Goal: Complete application form

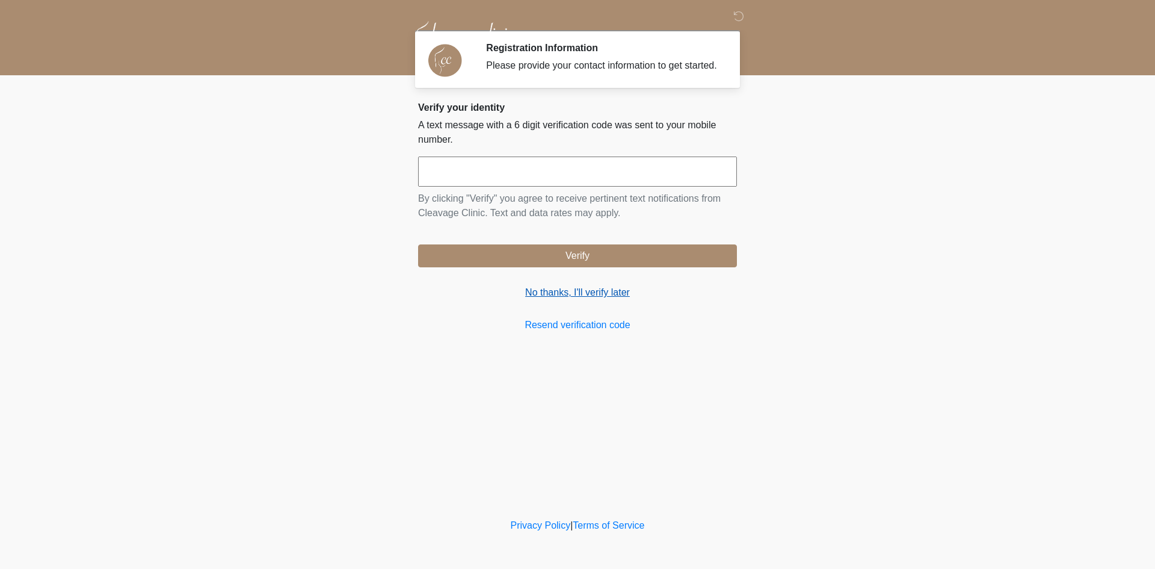
click at [554, 290] on link "No thanks, I'll verify later" at bounding box center [577, 292] width 319 height 14
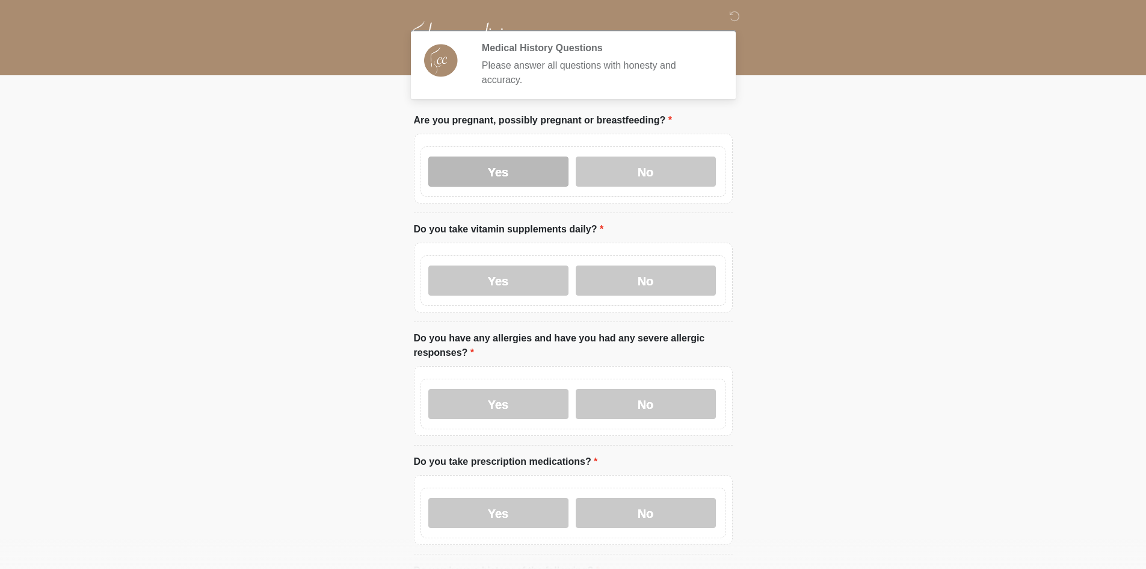
click at [460, 156] on label "Yes" at bounding box center [498, 171] width 140 height 30
click at [477, 284] on div "Yes No" at bounding box center [574, 280] width 306 height 51
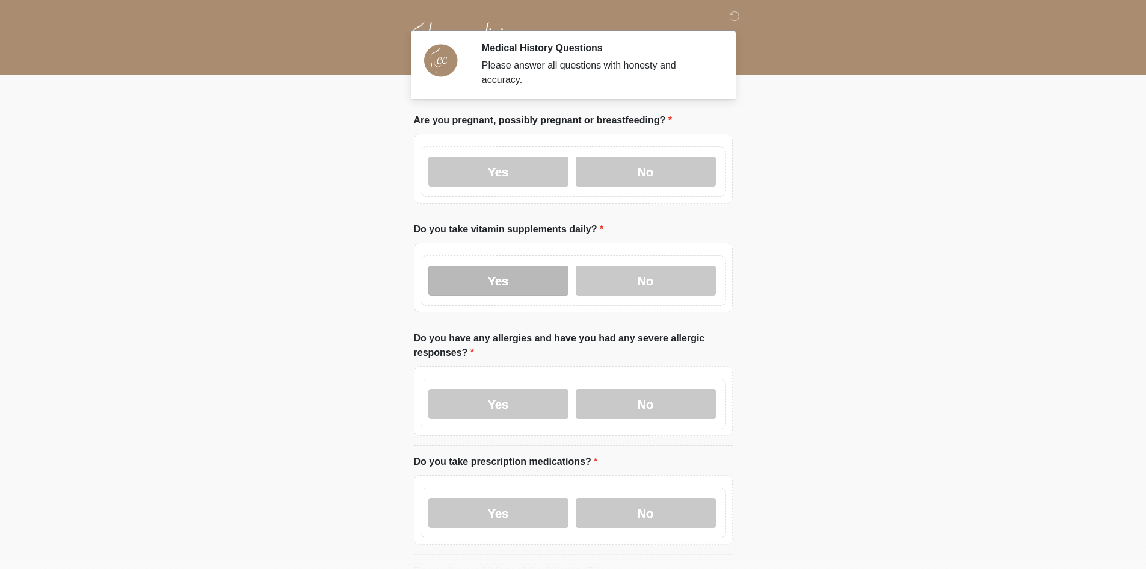
click at [481, 278] on label "Yes" at bounding box center [498, 280] width 140 height 30
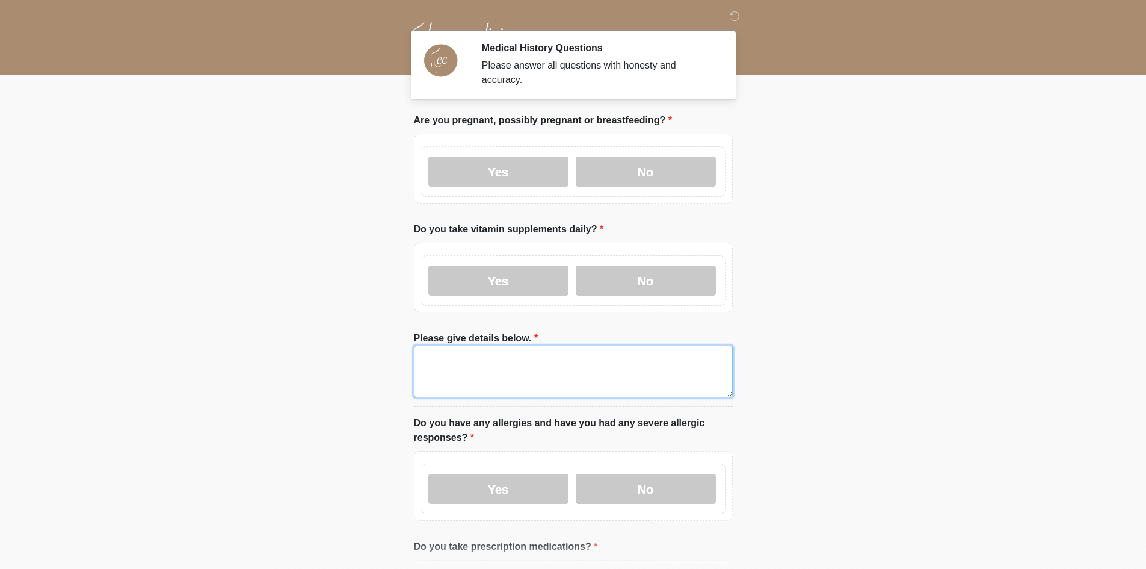
click at [482, 384] on textarea "Please give details below." at bounding box center [573, 371] width 319 height 52
drag, startPoint x: 475, startPoint y: 347, endPoint x: 281, endPoint y: 377, distance: 196.7
click at [282, 377] on body "‎ ‎ ‎ Medical History Questions Please answer all questions with honesty and ac…" at bounding box center [573, 284] width 1146 height 569
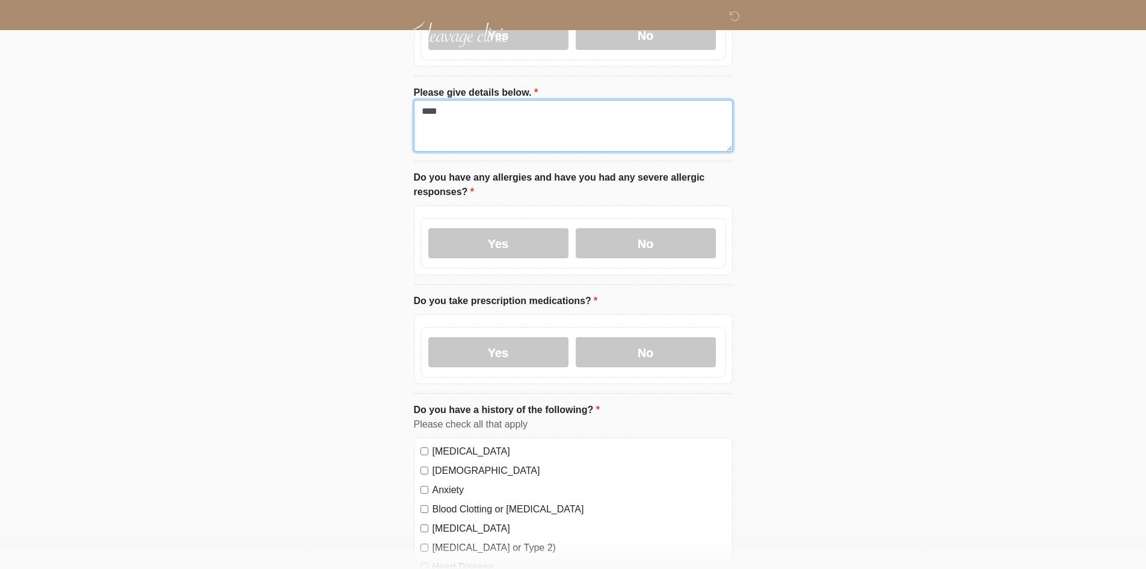
scroll to position [301, 0]
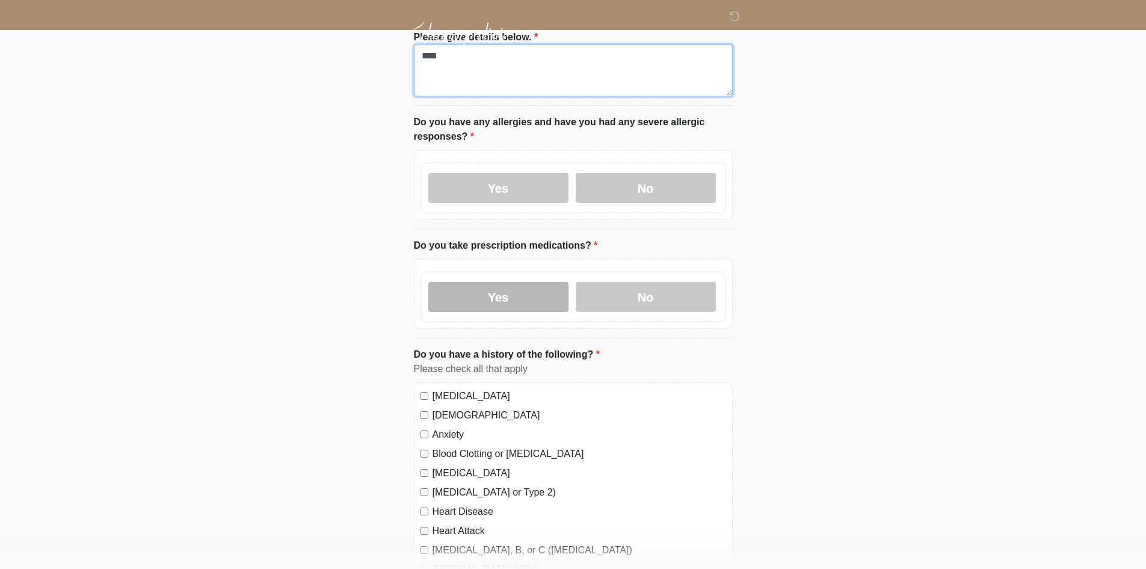
type textarea "****"
click at [451, 285] on label "Yes" at bounding box center [498, 297] width 140 height 30
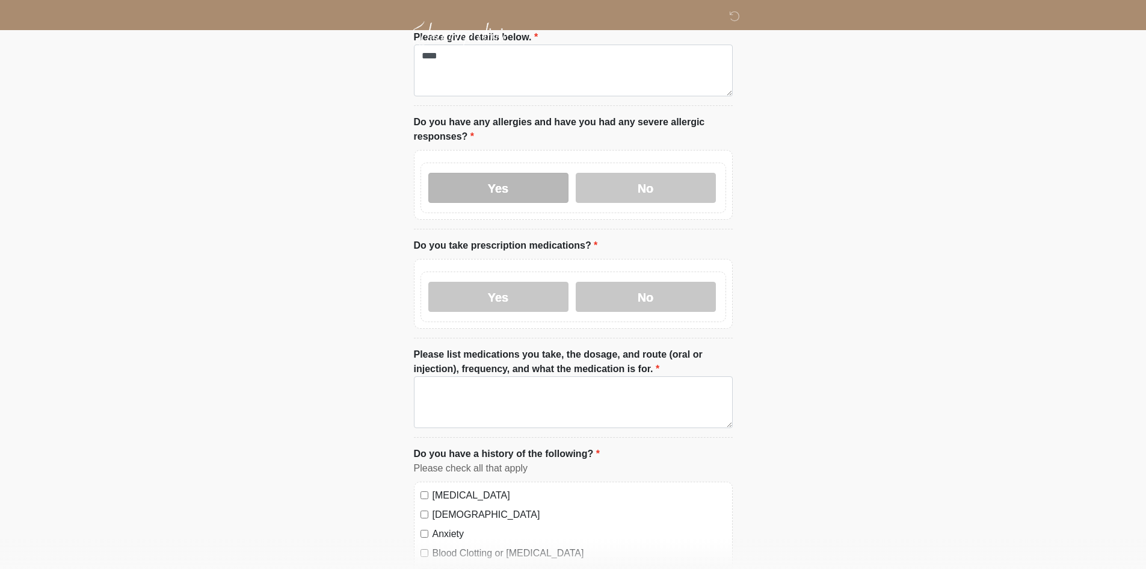
click at [478, 179] on label "Yes" at bounding box center [498, 188] width 140 height 30
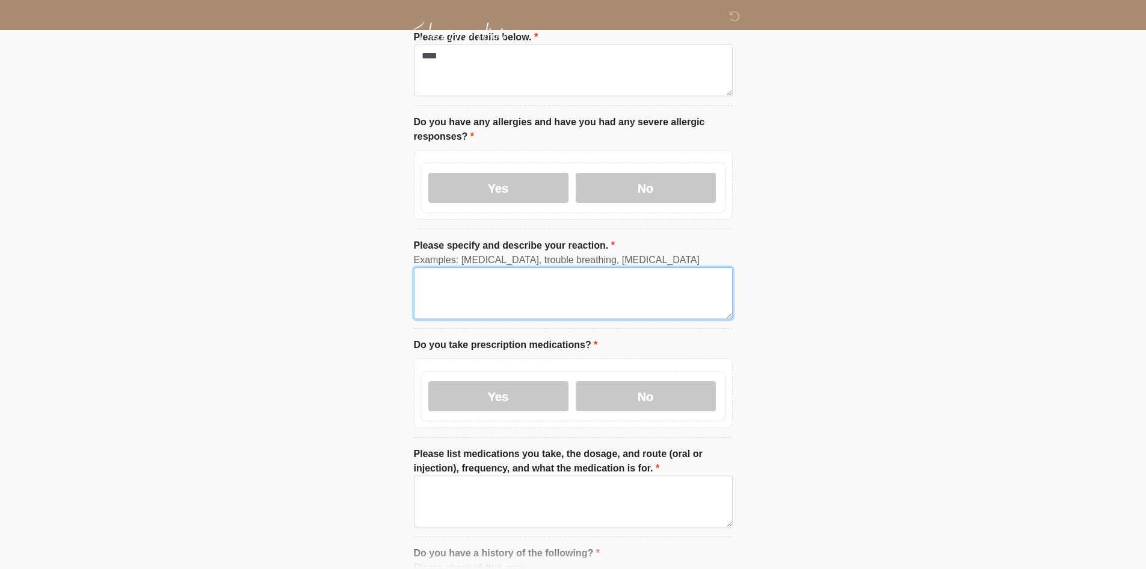
click at [463, 271] on textarea "Please specify and describe your reaction." at bounding box center [573, 293] width 319 height 52
paste textarea "****"
type textarea "****"
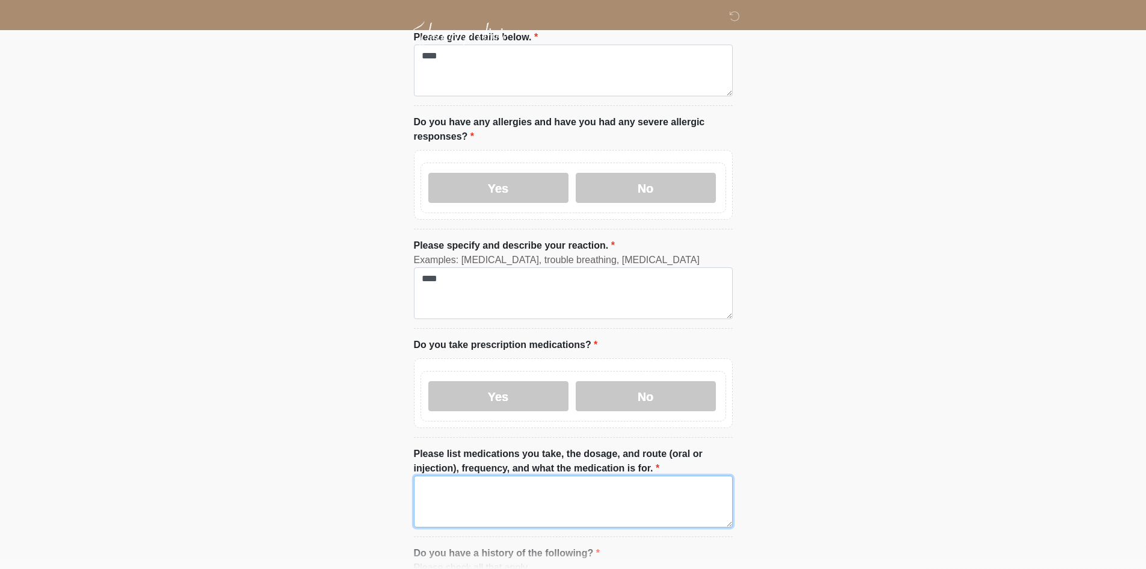
click at [460, 491] on textarea "Please list medications you take, the dosage, and route (oral or injection), fr…" at bounding box center [573, 501] width 319 height 52
paste textarea "****"
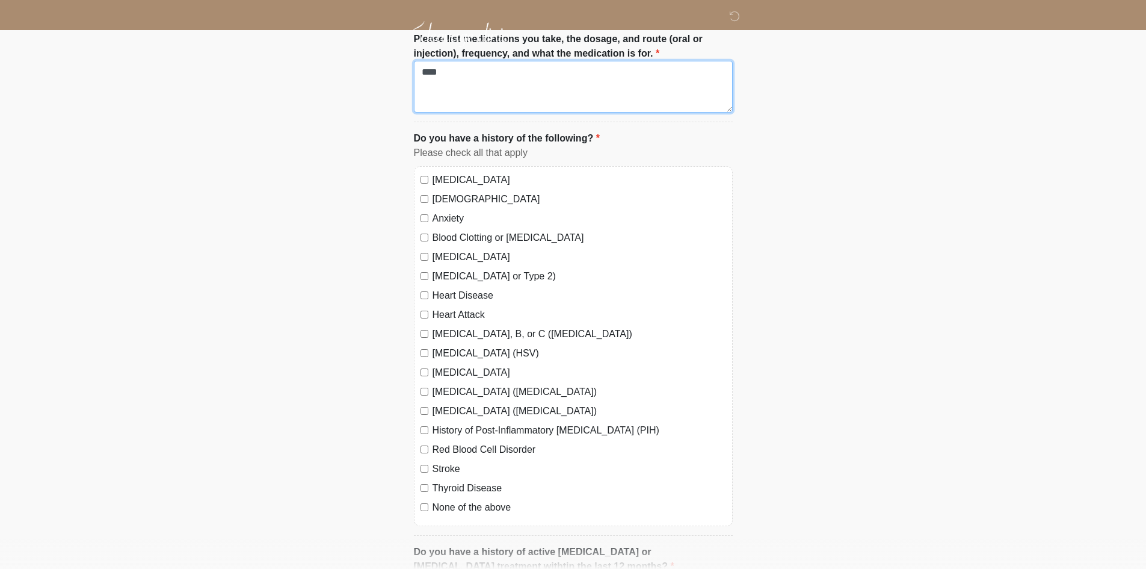
scroll to position [722, 0]
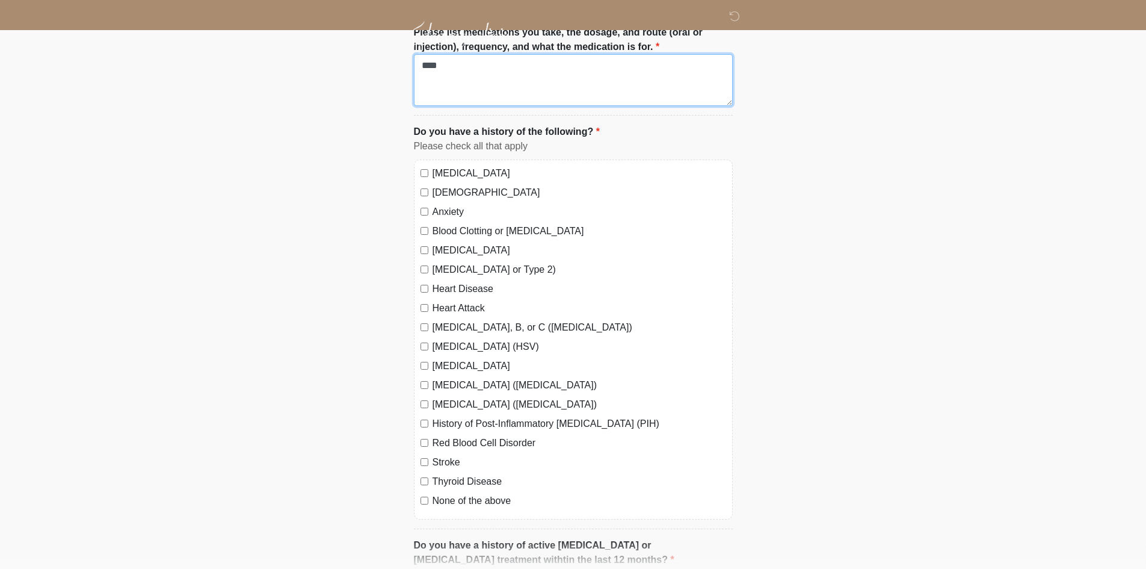
type textarea "****"
click at [456, 167] on label "Autoimmune Disease" at bounding box center [580, 173] width 294 height 14
click at [453, 185] on label "Asthma" at bounding box center [580, 192] width 294 height 14
click at [449, 205] on label "Anxiety" at bounding box center [580, 212] width 294 height 14
click at [449, 224] on label "Blood Clotting or Bleeding Disorder" at bounding box center [580, 231] width 294 height 14
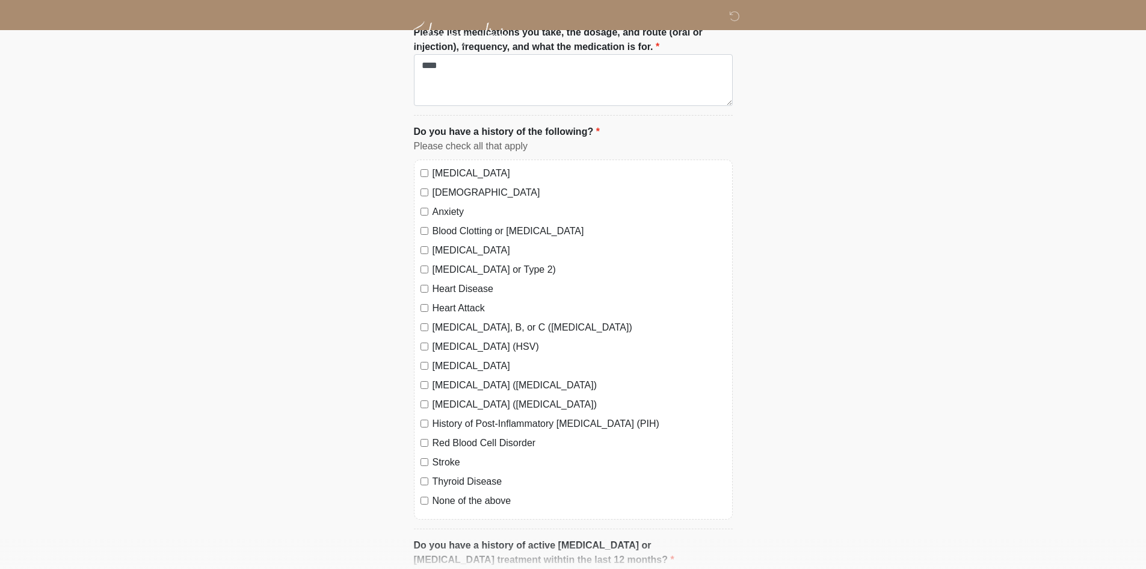
click at [448, 243] on label "Depression" at bounding box center [580, 250] width 294 height 14
click at [448, 262] on label "Diabetes (Type 1 or Type 2)" at bounding box center [580, 269] width 294 height 14
click at [448, 282] on label "Heart Disease" at bounding box center [580, 289] width 294 height 14
click at [448, 301] on label "Heart Attack" at bounding box center [580, 308] width 294 height 14
drag, startPoint x: 446, startPoint y: 321, endPoint x: 445, endPoint y: 343, distance: 22.3
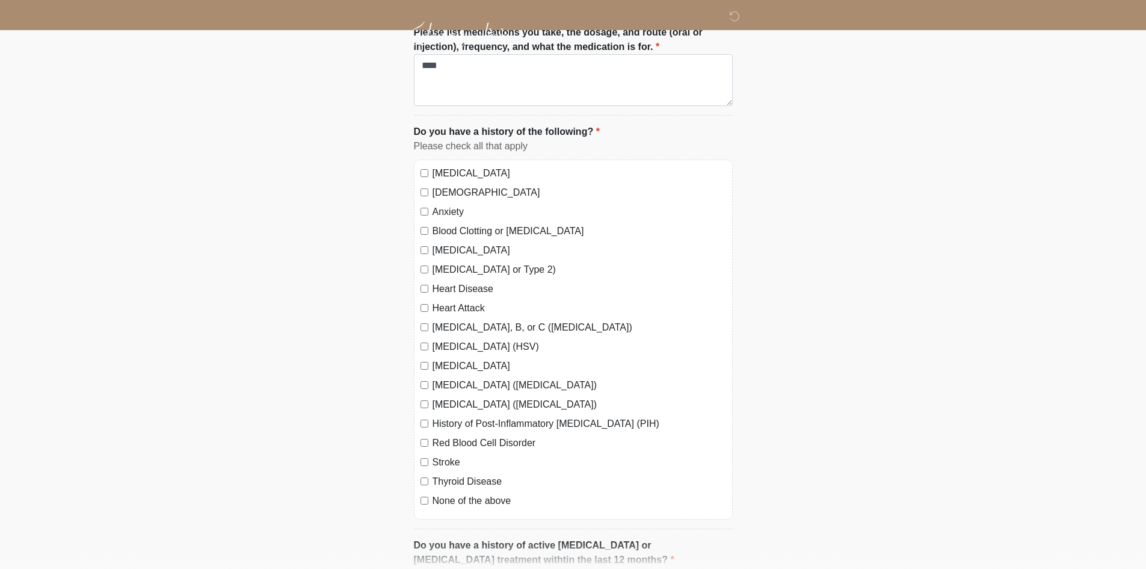
click at [446, 321] on label "Hepatitis A, B, or C (Viral Hepatitis)" at bounding box center [580, 327] width 294 height 14
click at [446, 343] on div "Autoimmune Disease Asthma Anxiety Blood Clotting or Bleeding Disorder Depressio…" at bounding box center [573, 339] width 319 height 360
click at [446, 339] on label "Herpes Simplex (HSV)" at bounding box center [580, 346] width 294 height 14
click at [441, 359] on label "HIV" at bounding box center [580, 366] width 294 height 14
click at [443, 378] on label "High Blood Pressure (Hypertension)" at bounding box center [580, 385] width 294 height 14
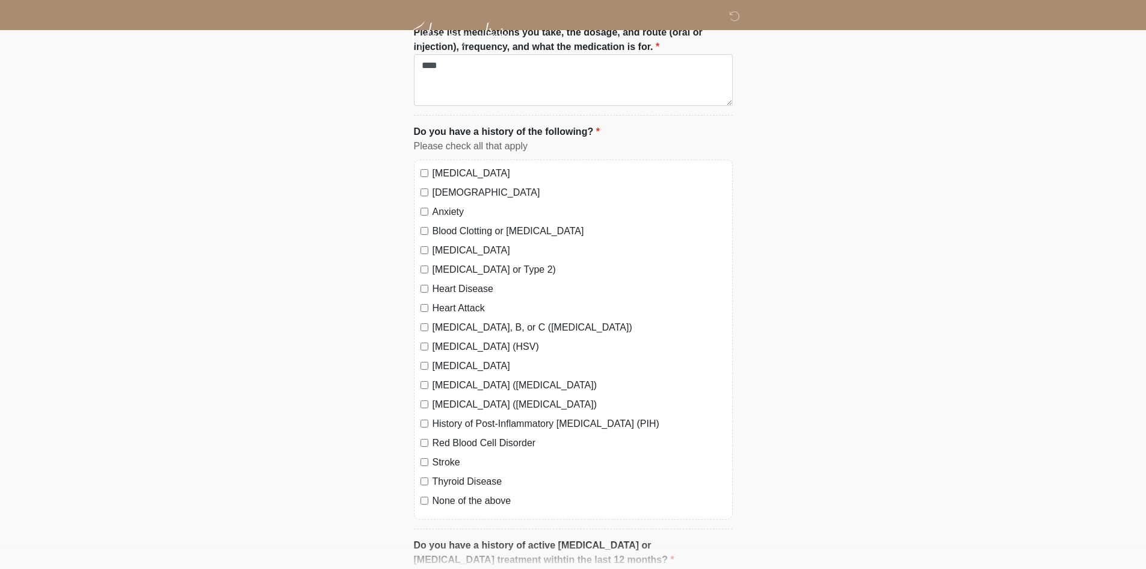
click at [442, 397] on label "High Cholesterol (Hyperlipidemia)" at bounding box center [580, 404] width 294 height 14
click at [441, 416] on label "History of Post-Inflammatory Hyperpigmentation (PIH)" at bounding box center [580, 423] width 294 height 14
click at [439, 436] on label "Red Blood Cell Disorder" at bounding box center [580, 443] width 294 height 14
click at [439, 455] on label "Stroke" at bounding box center [580, 462] width 294 height 14
click at [440, 474] on label "Thyroid Disease" at bounding box center [580, 481] width 294 height 14
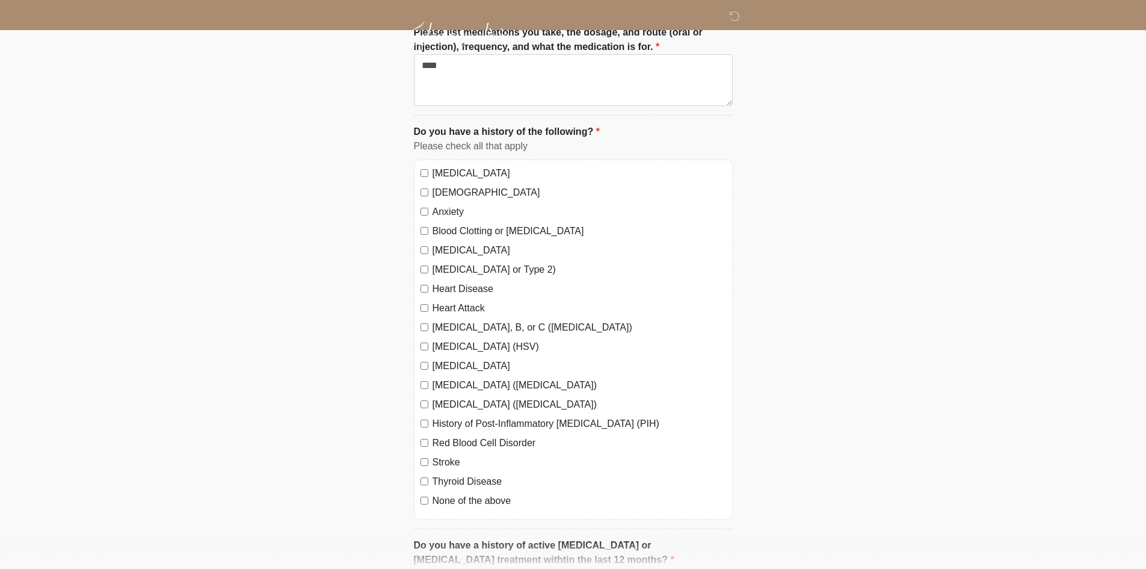
click at [440, 493] on label "None of the above" at bounding box center [580, 500] width 294 height 14
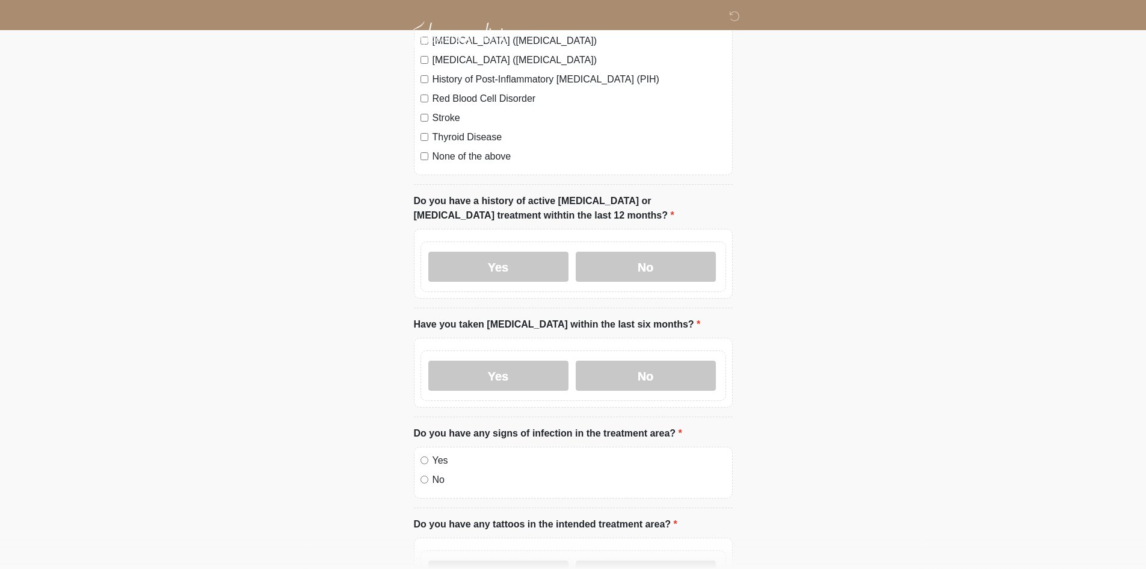
scroll to position [1083, 0]
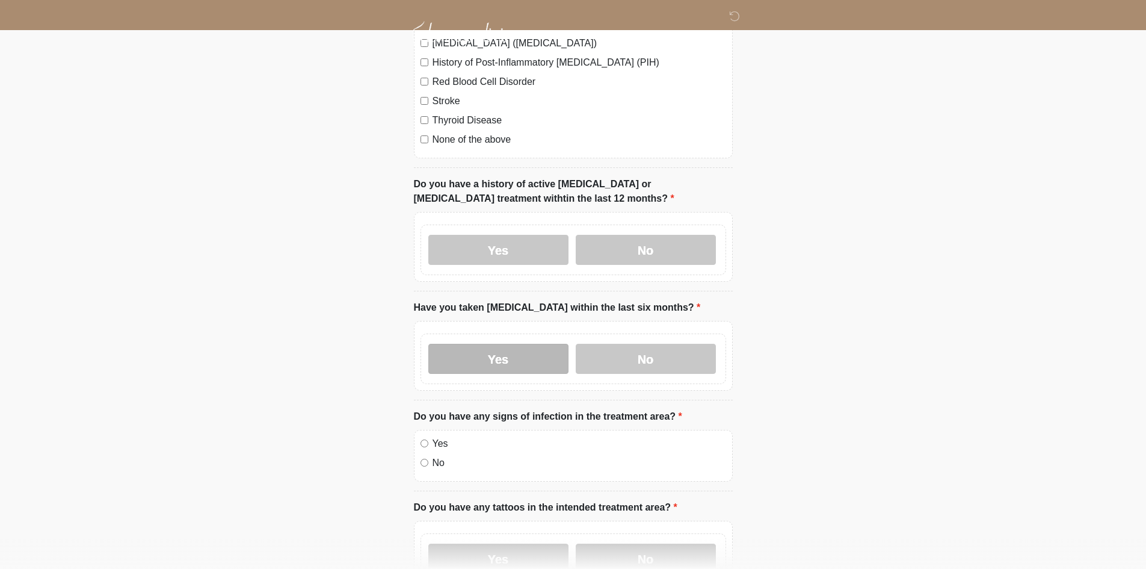
click at [486, 347] on label "Yes" at bounding box center [498, 359] width 140 height 30
click at [492, 238] on label "Yes" at bounding box center [498, 250] width 140 height 30
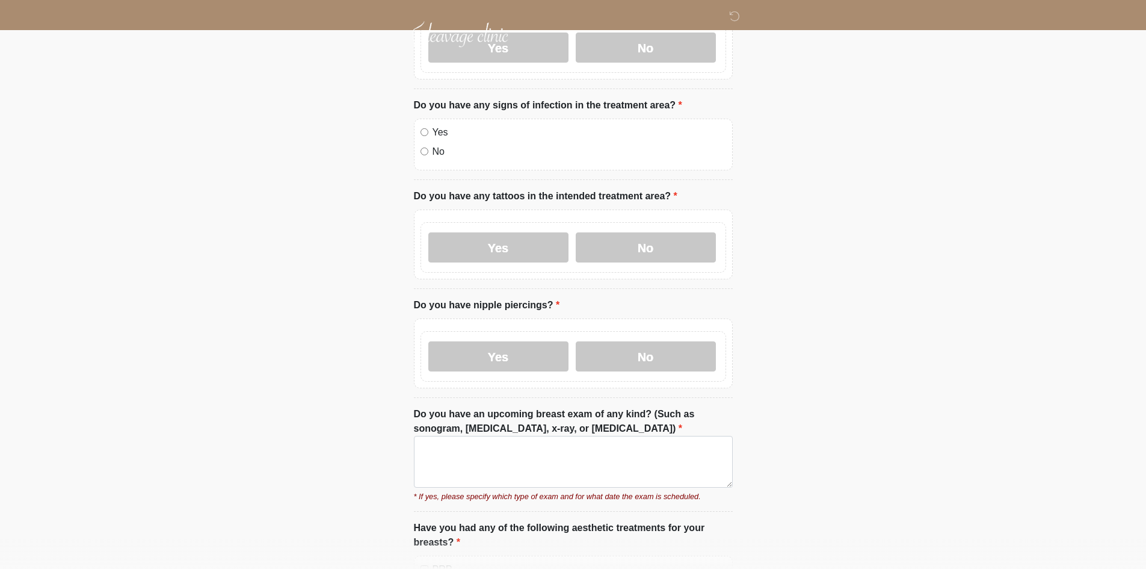
scroll to position [1437, 0]
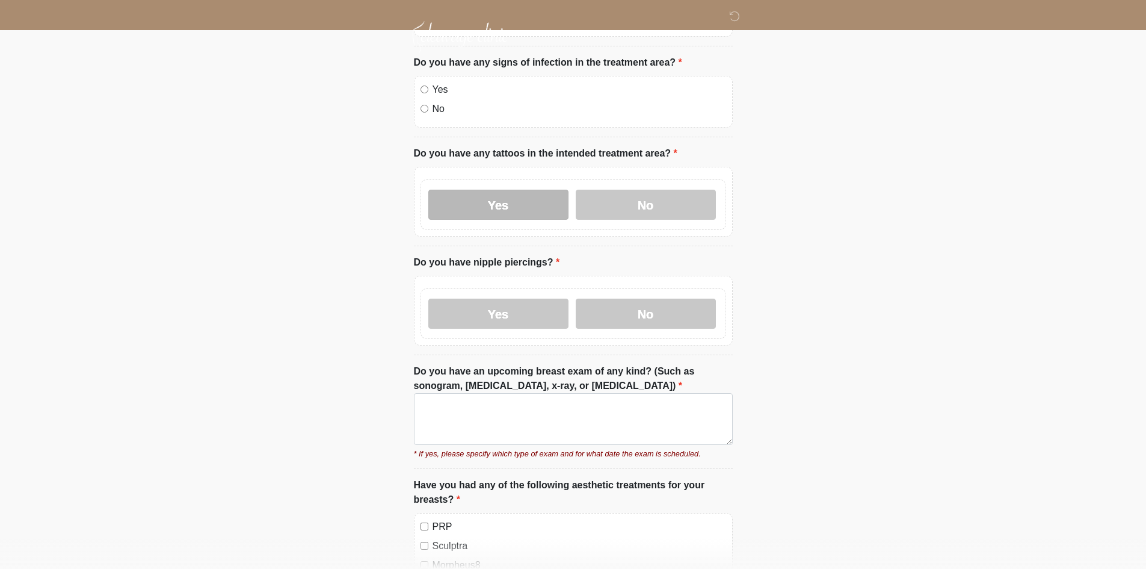
click at [466, 203] on label "Yes" at bounding box center [498, 205] width 140 height 30
click at [468, 300] on label "Yes" at bounding box center [498, 313] width 140 height 30
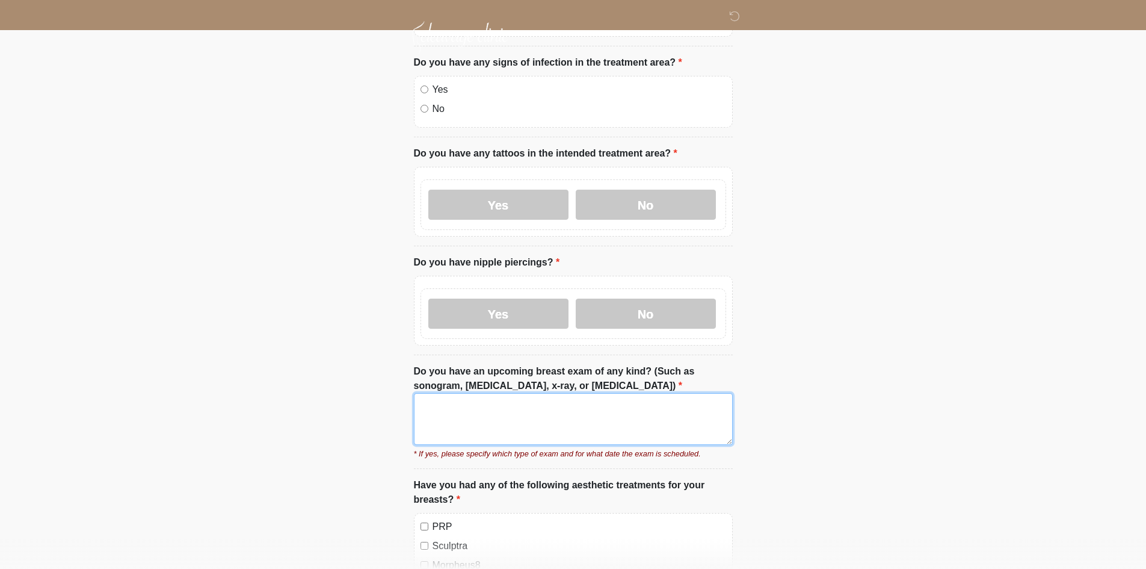
click at [462, 411] on textarea "Do you have an upcoming breast exam of any kind? (Such as sonogram, mammogram, …" at bounding box center [573, 419] width 319 height 52
paste textarea "****"
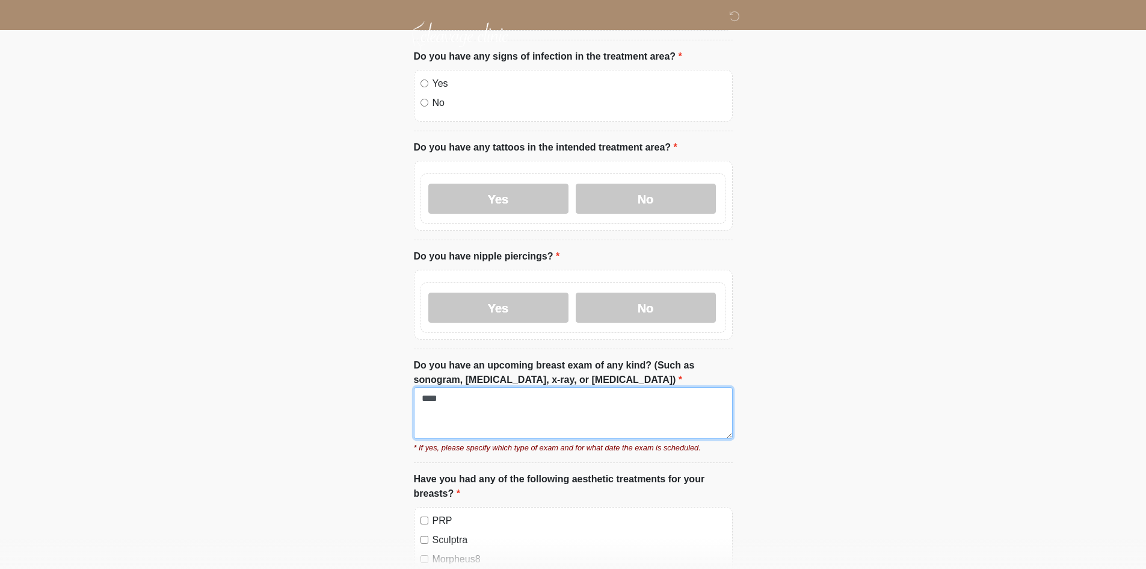
scroll to position [1678, 0]
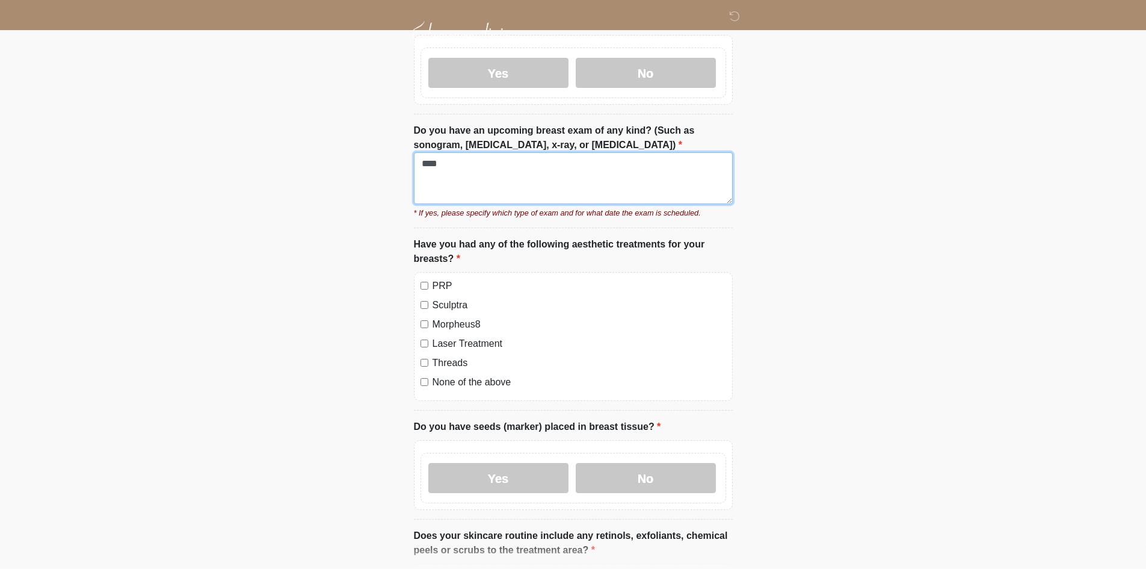
type textarea "****"
click at [438, 279] on label "PRP" at bounding box center [580, 286] width 294 height 14
click at [443, 298] on label "Sculptra" at bounding box center [580, 305] width 294 height 14
click at [447, 317] on label "Morpheus8" at bounding box center [580, 324] width 294 height 14
click at [451, 336] on label "Laser Treatment" at bounding box center [580, 343] width 294 height 14
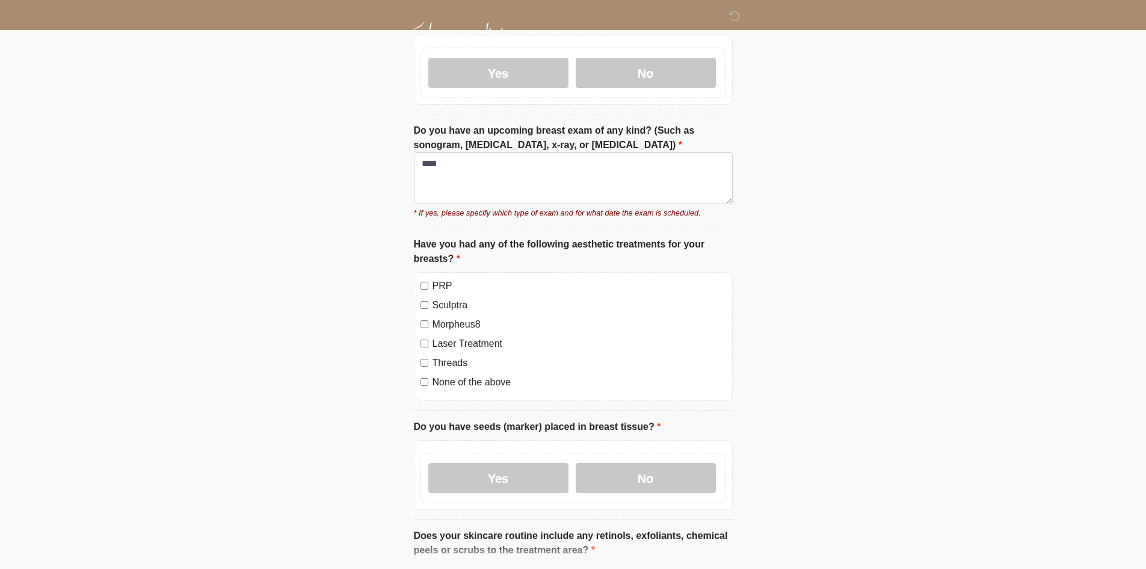
click at [449, 356] on label "Threads" at bounding box center [580, 363] width 294 height 14
click at [448, 375] on label "None of the above" at bounding box center [580, 382] width 294 height 14
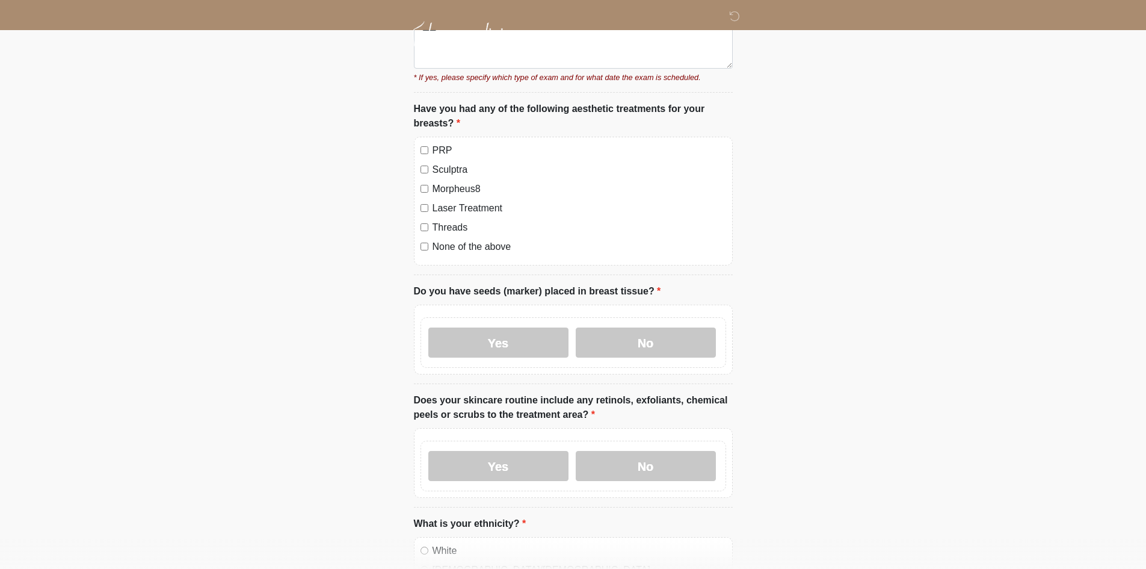
scroll to position [1918, 0]
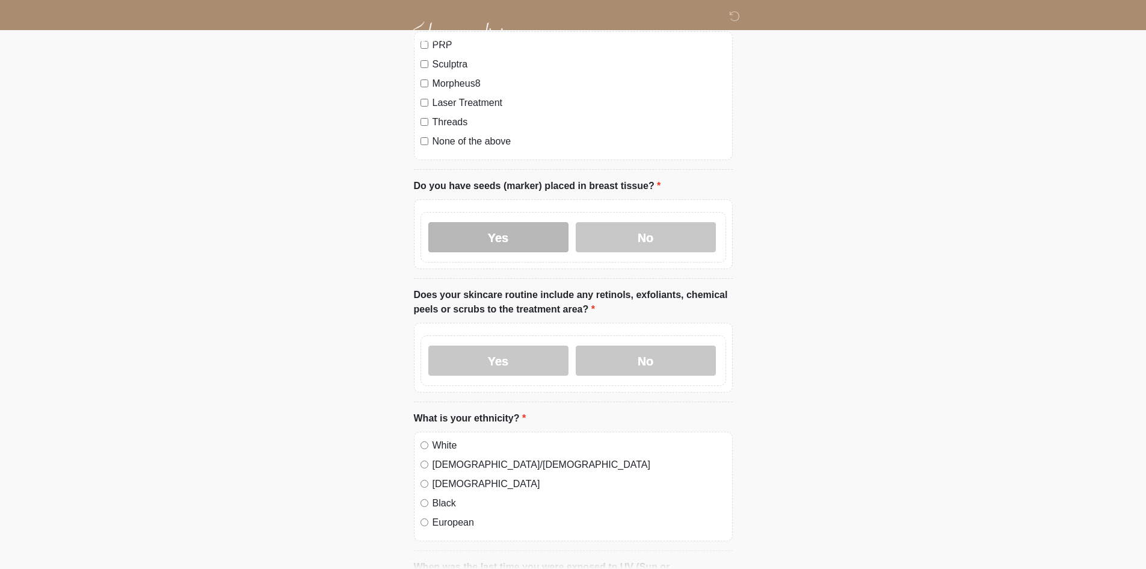
click at [516, 226] on label "Yes" at bounding box center [498, 237] width 140 height 30
drag, startPoint x: 505, startPoint y: 342, endPoint x: 313, endPoint y: 311, distance: 195.1
click at [505, 345] on label "Yes" at bounding box center [498, 360] width 140 height 30
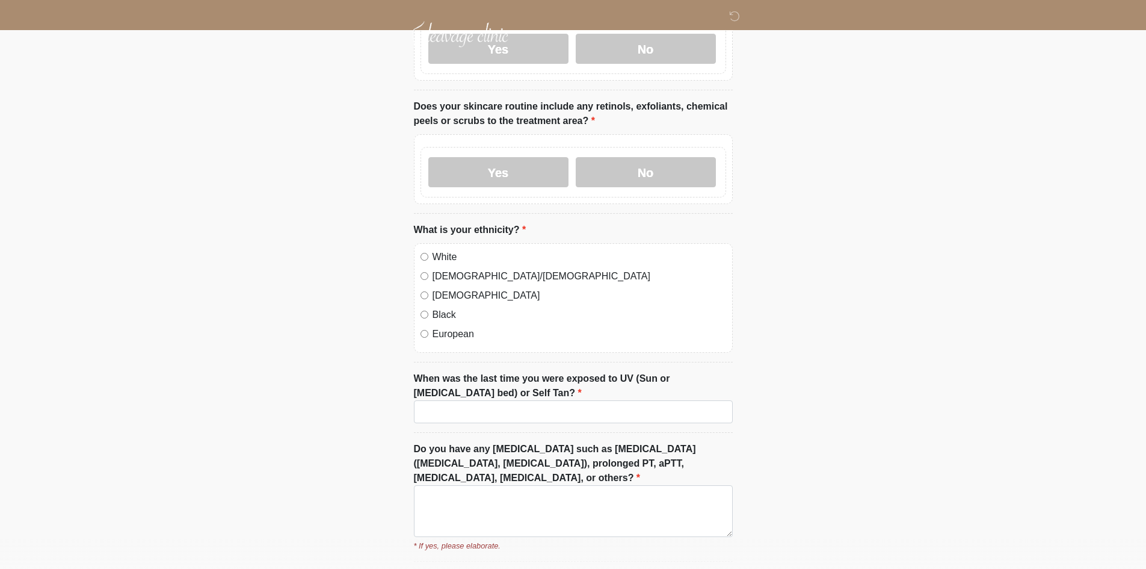
scroll to position [2159, 0]
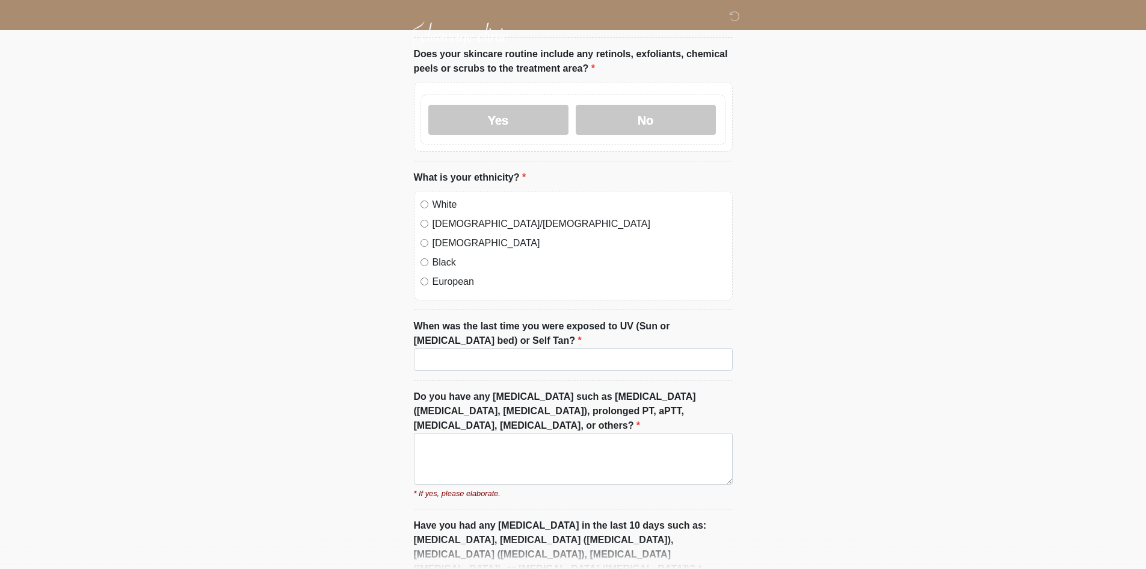
click at [442, 217] on label "Latino/Hispanic" at bounding box center [580, 224] width 294 height 14
click at [445, 348] on input "When was the last time you were exposed to UV (Sun or tanning bed) or Self Tan?" at bounding box center [573, 359] width 319 height 23
paste input "****"
type input "****"
click at [448, 433] on textarea "Do you have any Blood Disorders such as anemia (iron deficiency, sickle cell), …" at bounding box center [573, 459] width 319 height 52
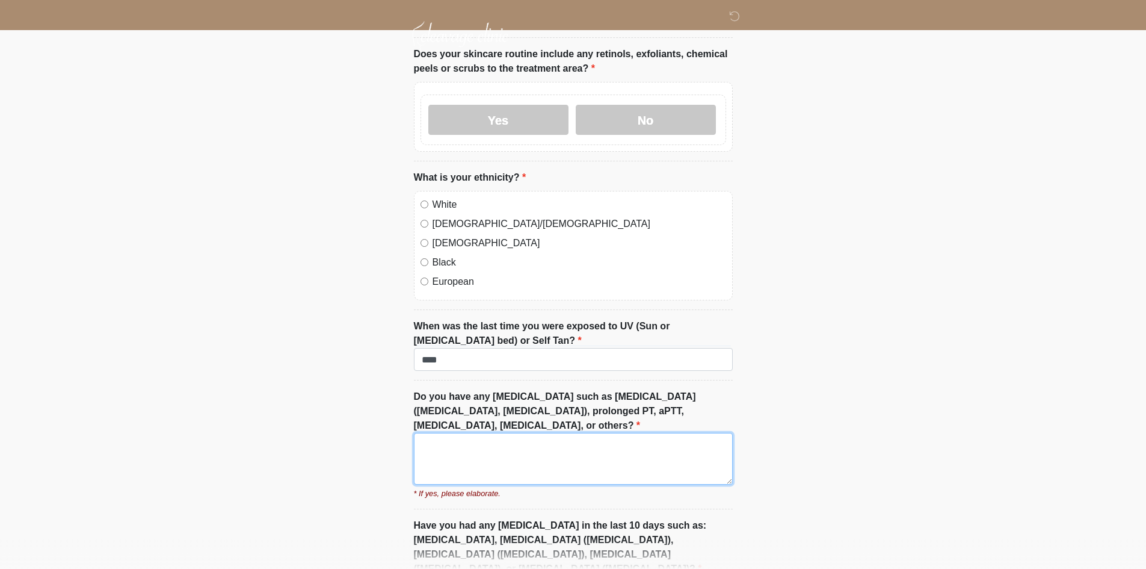
paste textarea "****"
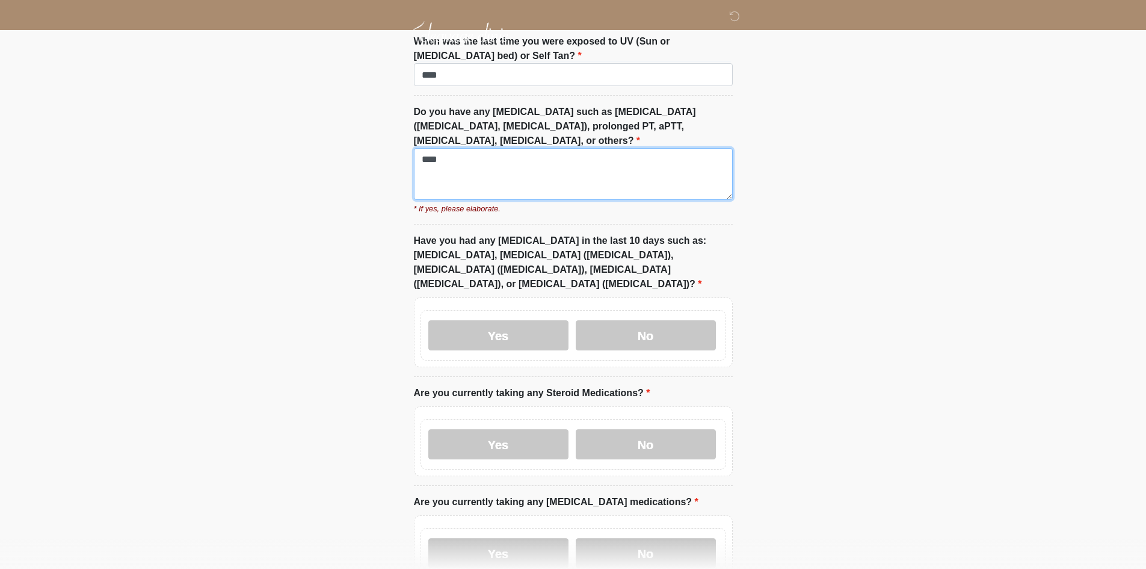
scroll to position [2460, 0]
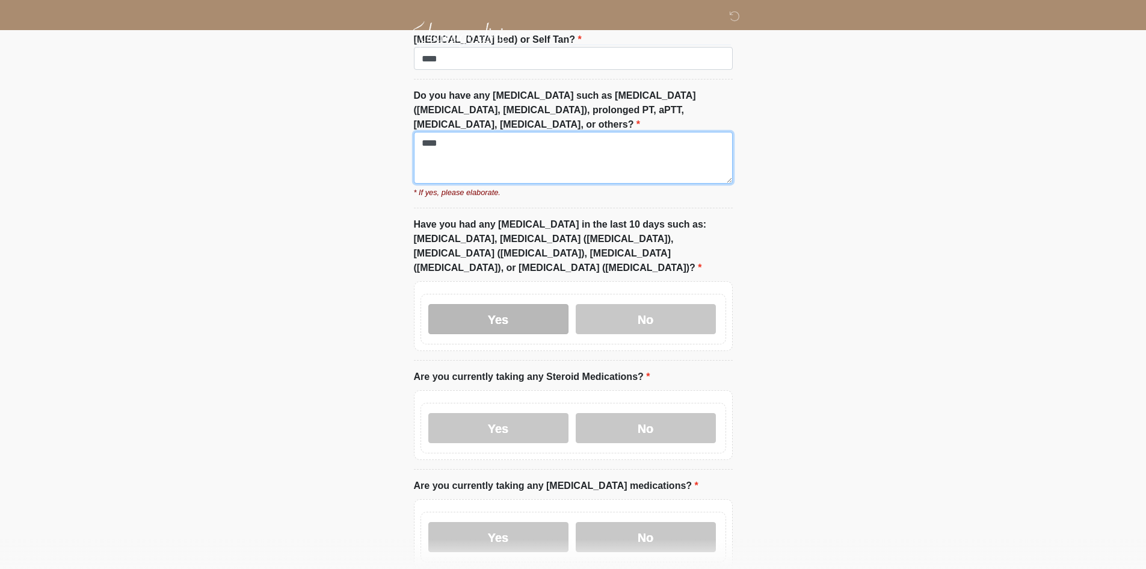
type textarea "****"
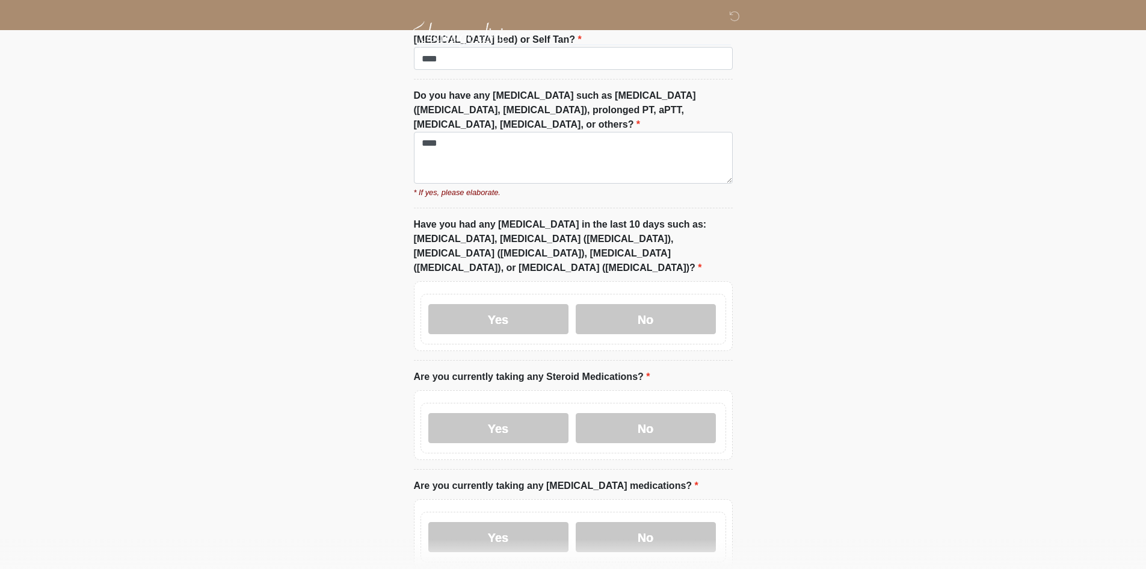
drag, startPoint x: 479, startPoint y: 277, endPoint x: 469, endPoint y: 326, distance: 49.7
click at [478, 304] on label "Yes" at bounding box center [498, 319] width 140 height 30
click at [465, 403] on div "Yes No" at bounding box center [574, 428] width 306 height 51
click at [427, 403] on div "Yes No" at bounding box center [574, 428] width 306 height 51
click at [442, 413] on label "Yes" at bounding box center [498, 428] width 140 height 30
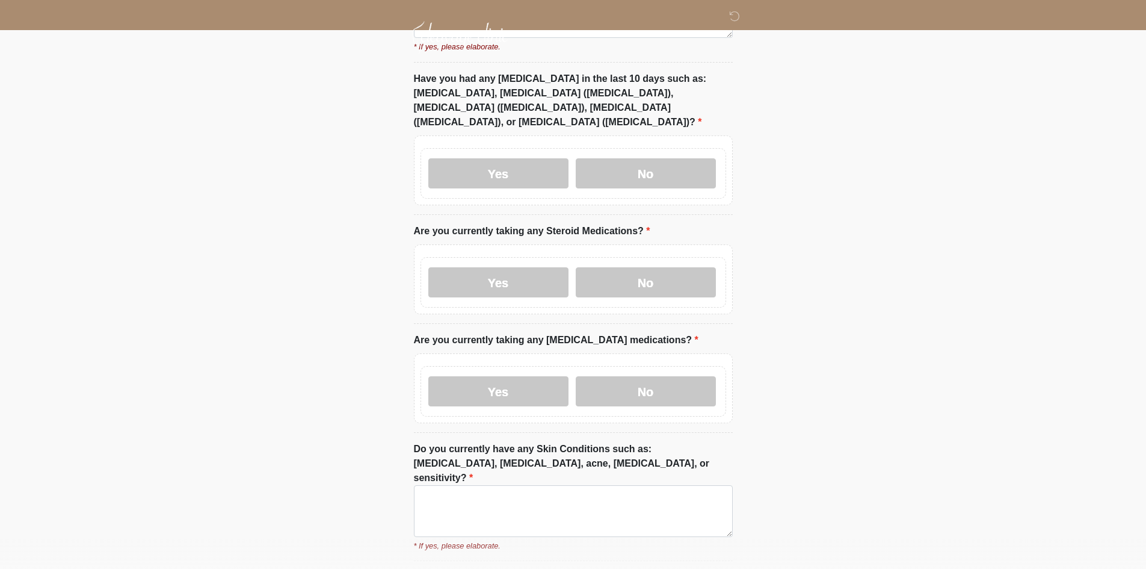
scroll to position [2640, 0]
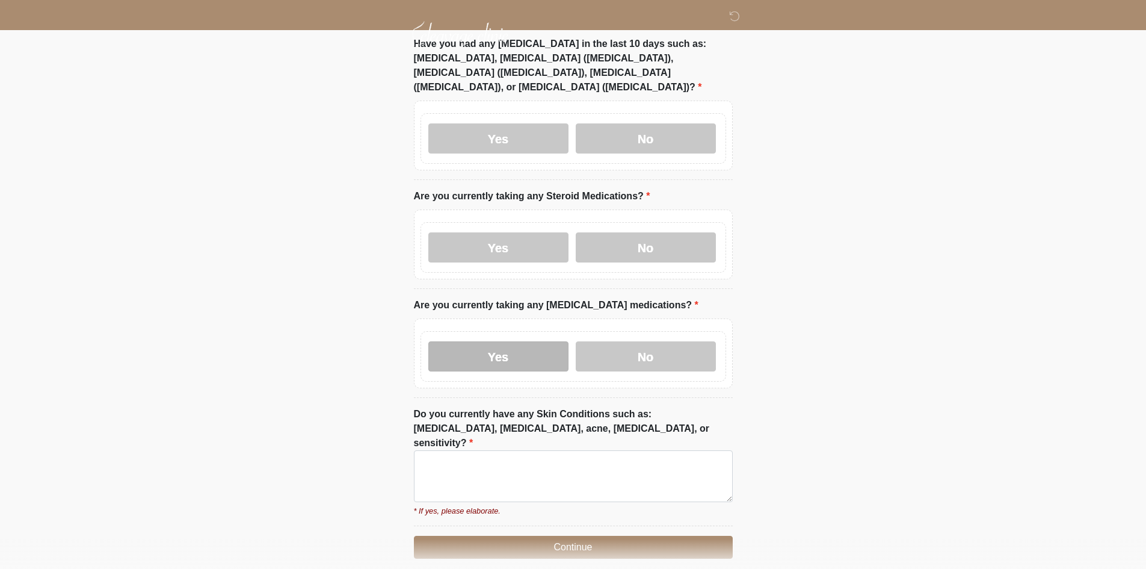
click at [464, 341] on label "Yes" at bounding box center [498, 356] width 140 height 30
click at [469, 450] on textarea "Do you currently have any Skin Conditions such as: eczema, psoriasis, acne, dry…" at bounding box center [573, 476] width 319 height 52
paste textarea "****"
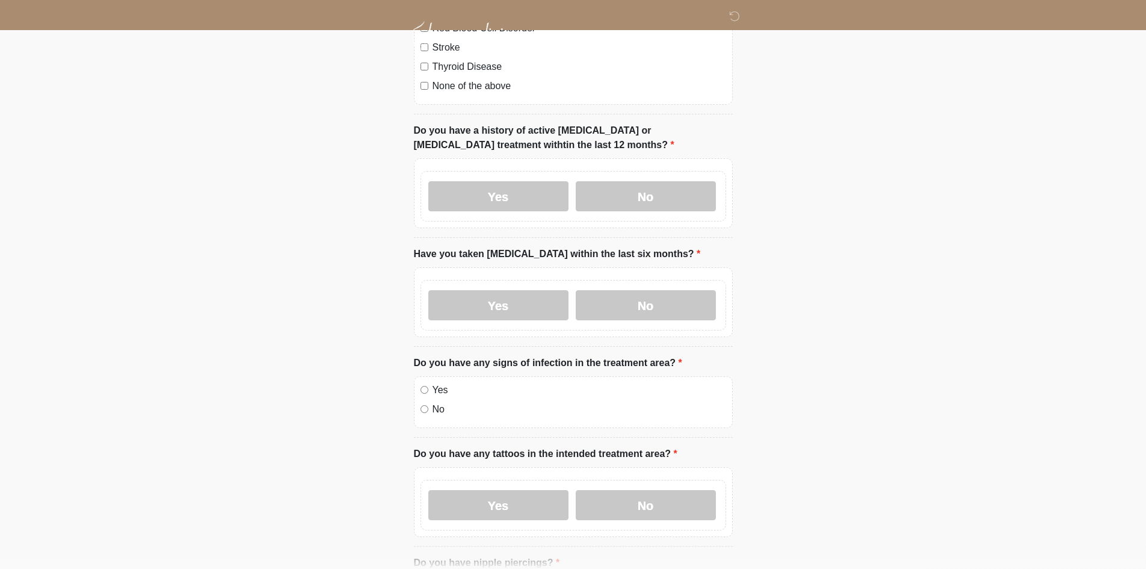
scroll to position [1136, 0]
type textarea "****"
drag, startPoint x: 416, startPoint y: 351, endPoint x: 663, endPoint y: 353, distance: 247.3
click at [663, 353] on div "This is the beginning of your virtual Good Faith Exam . ﻿﻿﻿﻿﻿﻿﻿﻿ This step is n…" at bounding box center [573, 520] width 337 height 3086
copy label "Do you have any signs of infection in the treatment area?"
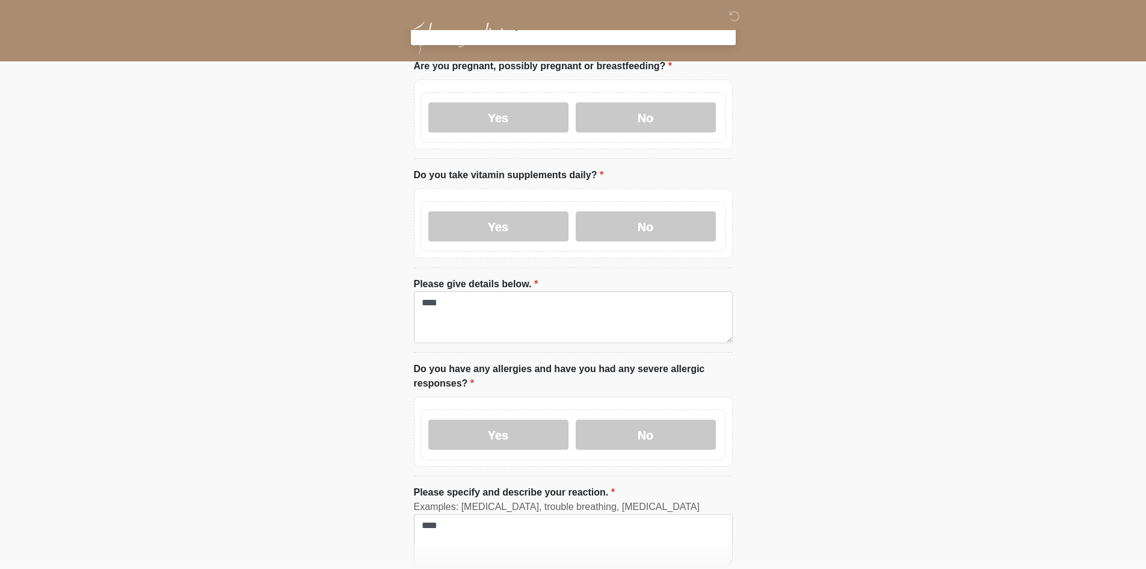
scroll to position [0, 0]
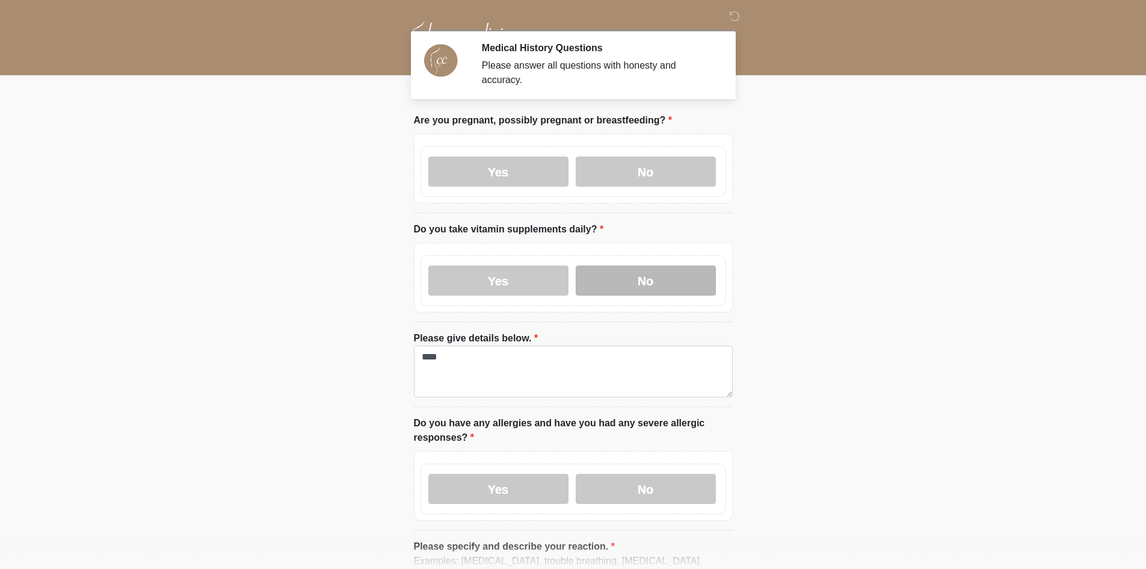
click at [642, 271] on label "No" at bounding box center [646, 280] width 140 height 30
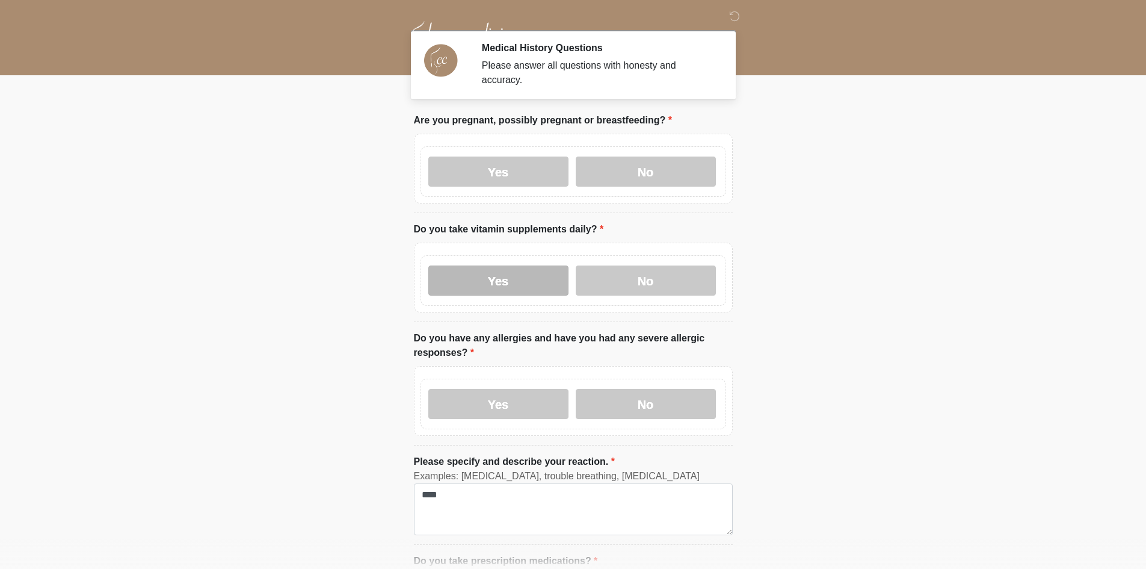
click at [528, 265] on label "Yes" at bounding box center [498, 280] width 140 height 30
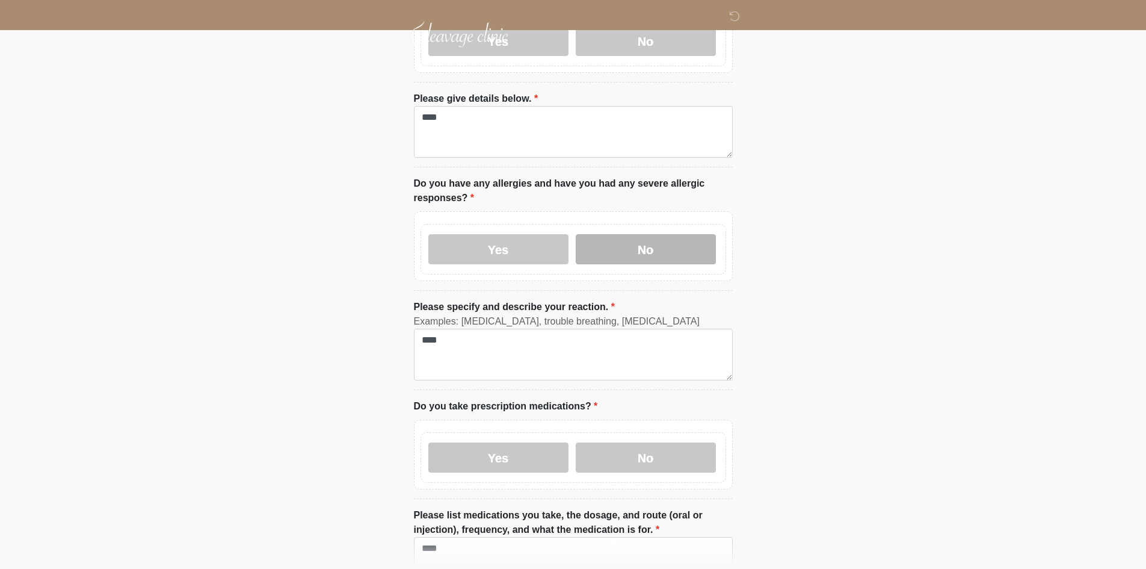
scroll to position [241, 0]
click at [641, 235] on label "No" at bounding box center [646, 248] width 140 height 30
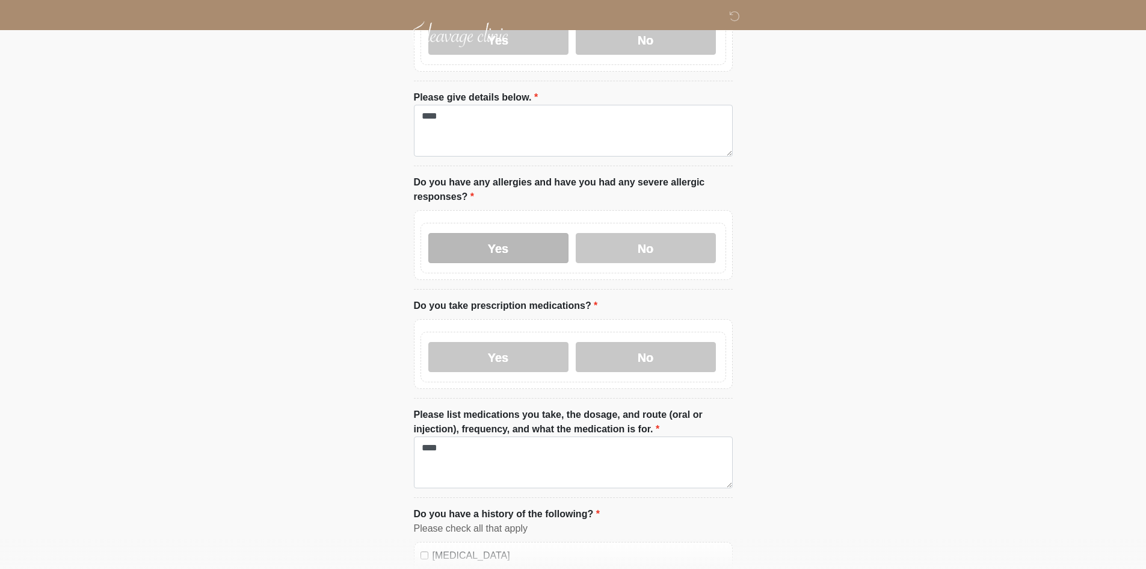
click at [519, 239] on label "Yes" at bounding box center [498, 248] width 140 height 30
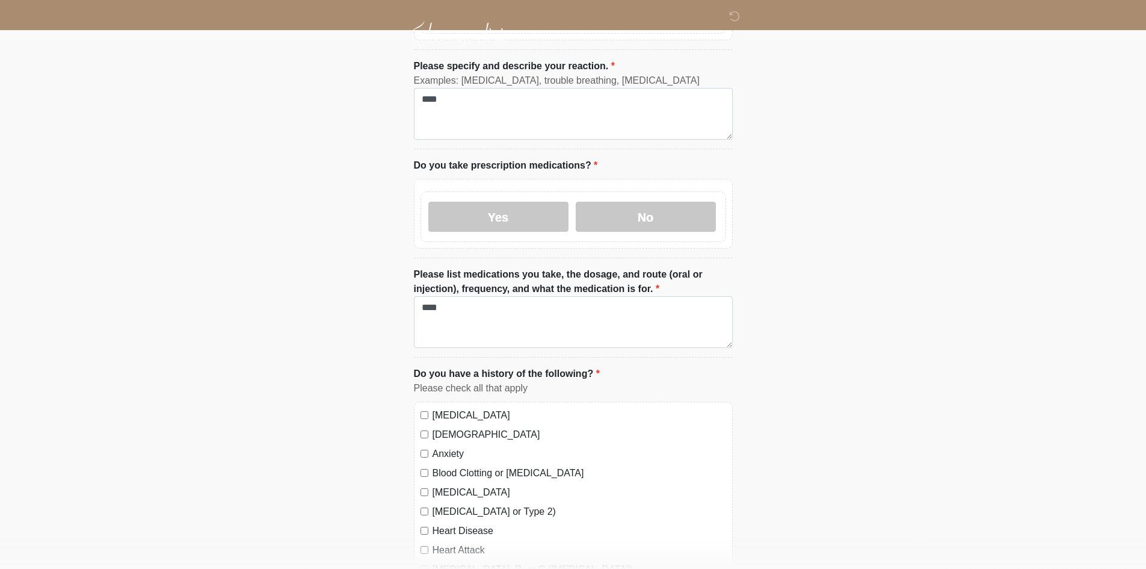
scroll to position [481, 0]
click at [650, 205] on label "No" at bounding box center [646, 215] width 140 height 30
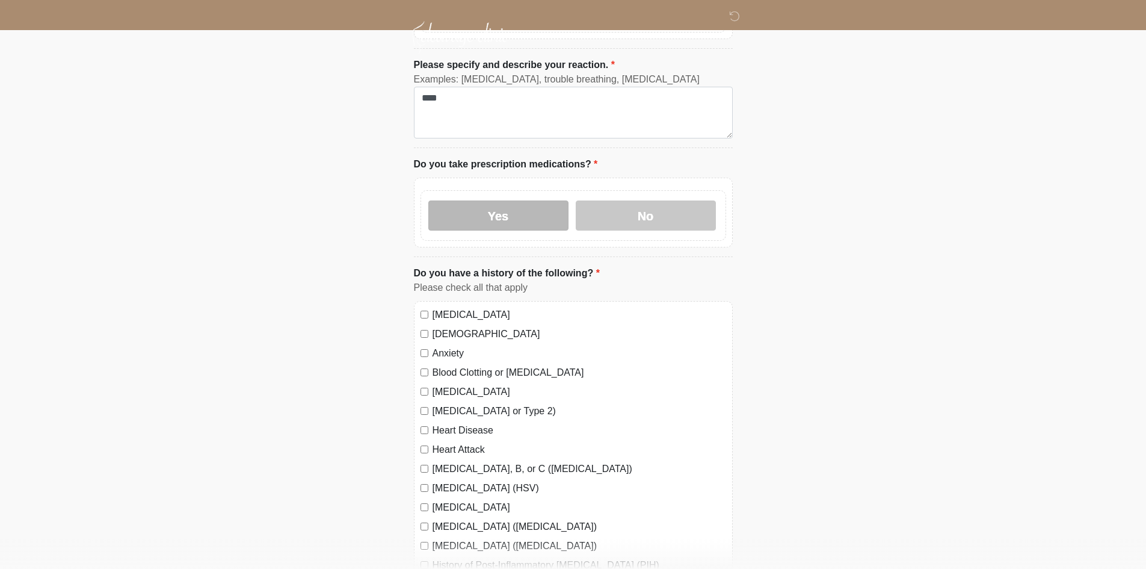
click at [518, 204] on label "Yes" at bounding box center [498, 215] width 140 height 30
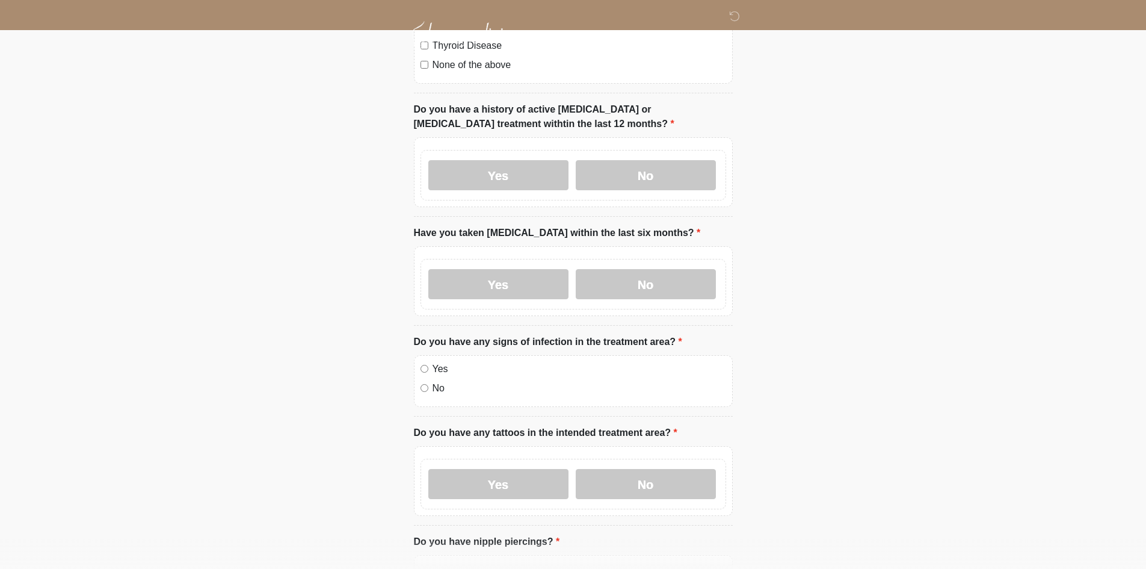
scroll to position [1203, 0]
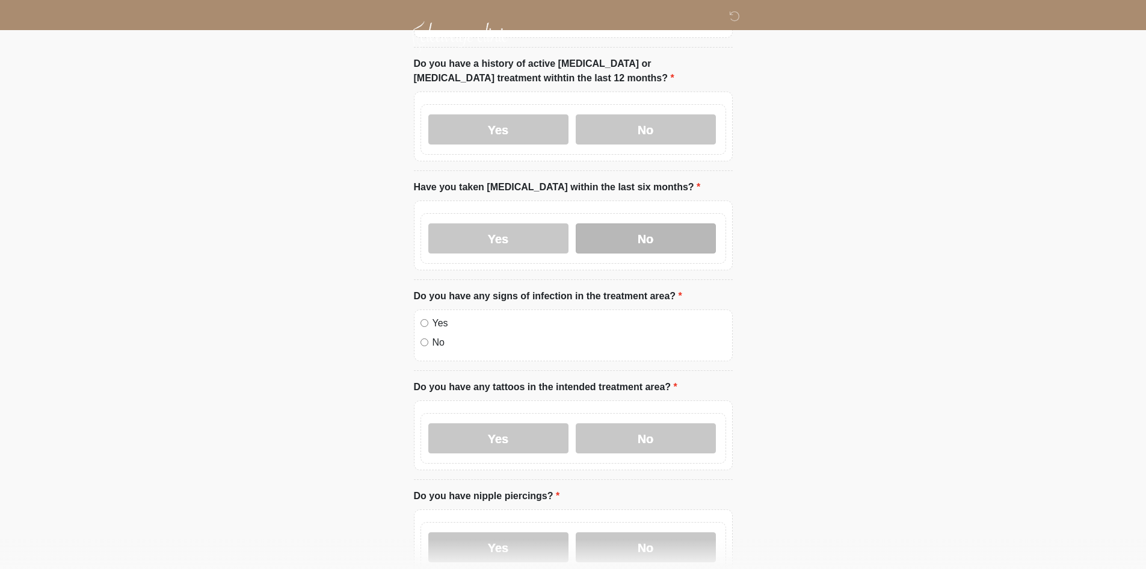
click at [634, 223] on label "No" at bounding box center [646, 238] width 140 height 30
click at [475, 224] on label "Yes" at bounding box center [498, 238] width 140 height 30
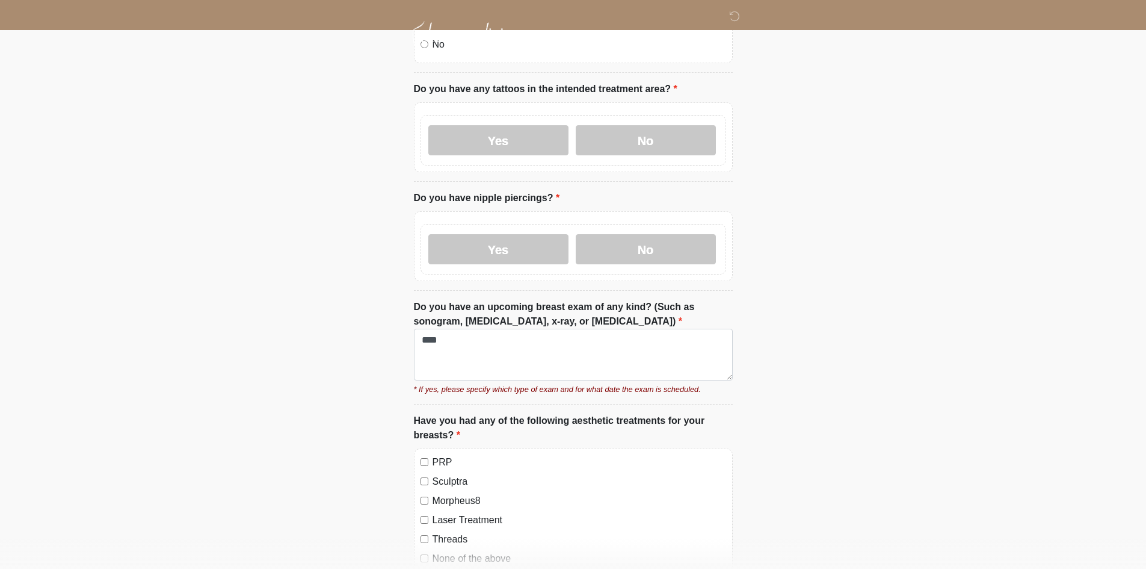
scroll to position [1504, 0]
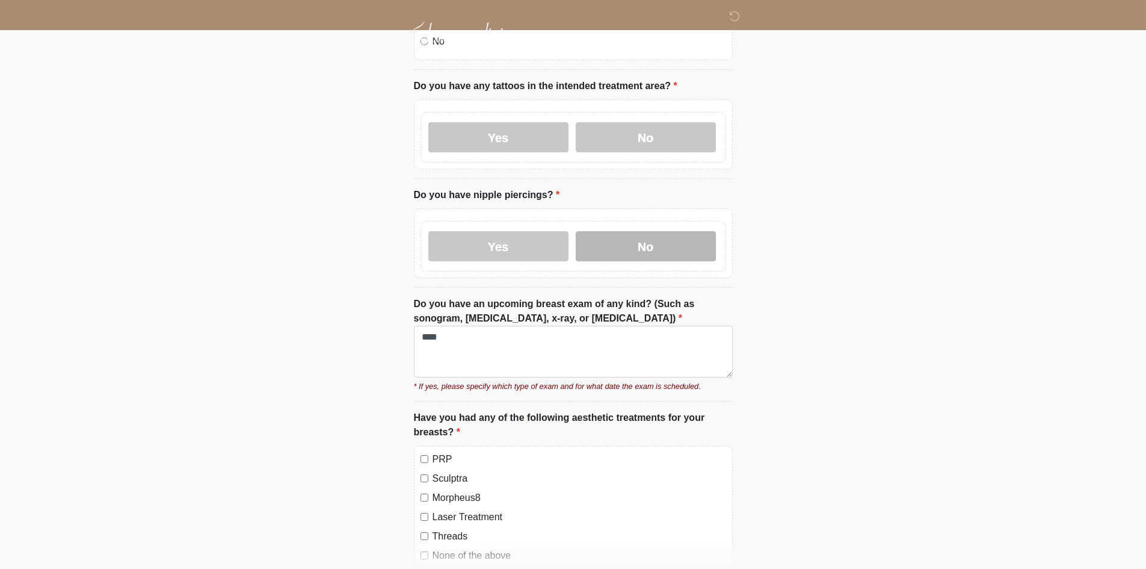
click at [593, 231] on label "No" at bounding box center [646, 246] width 140 height 30
click at [507, 235] on label "Yes" at bounding box center [498, 246] width 140 height 30
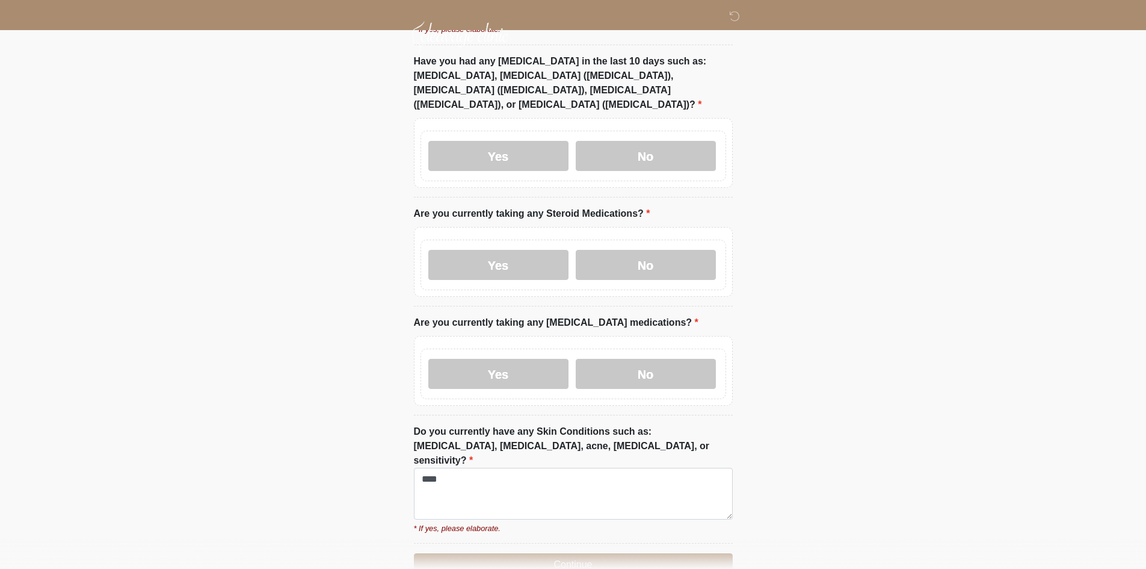
scroll to position [2640, 0]
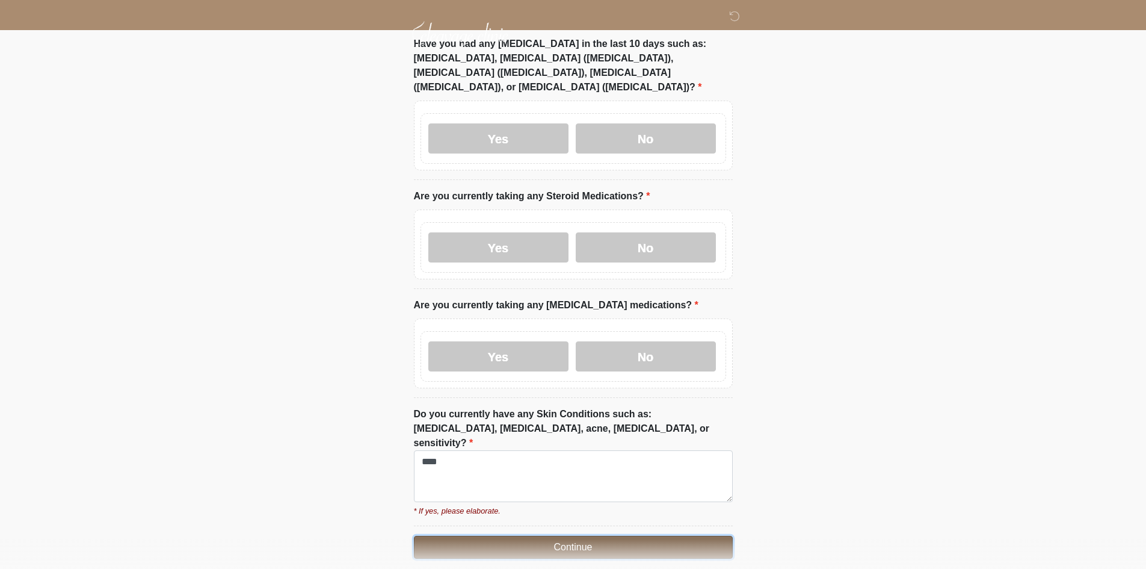
click at [522, 536] on button "Continue" at bounding box center [573, 547] width 319 height 23
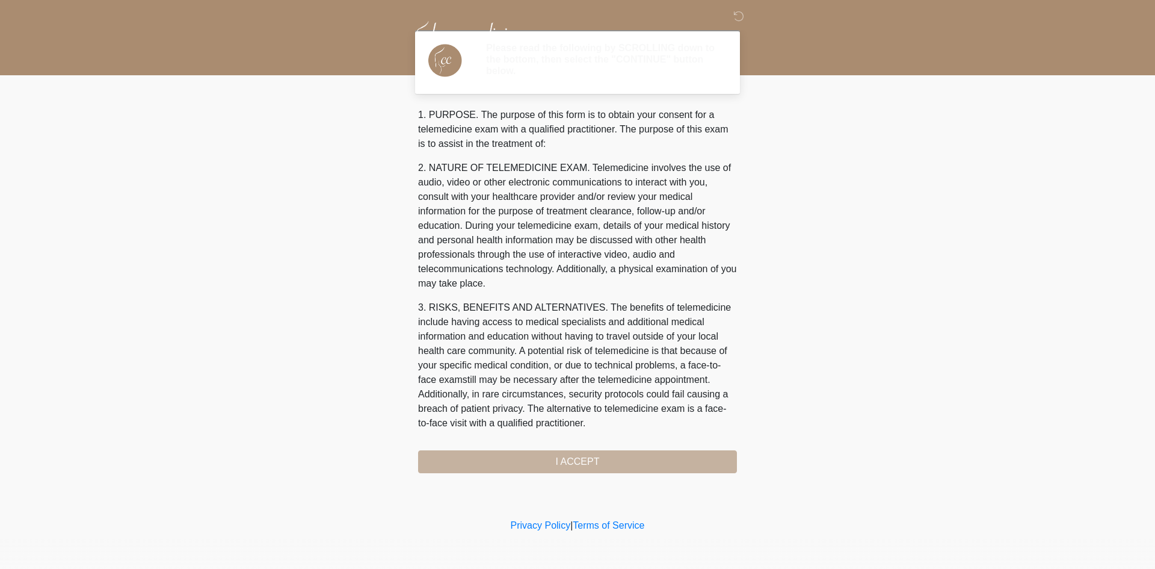
scroll to position [370, 0]
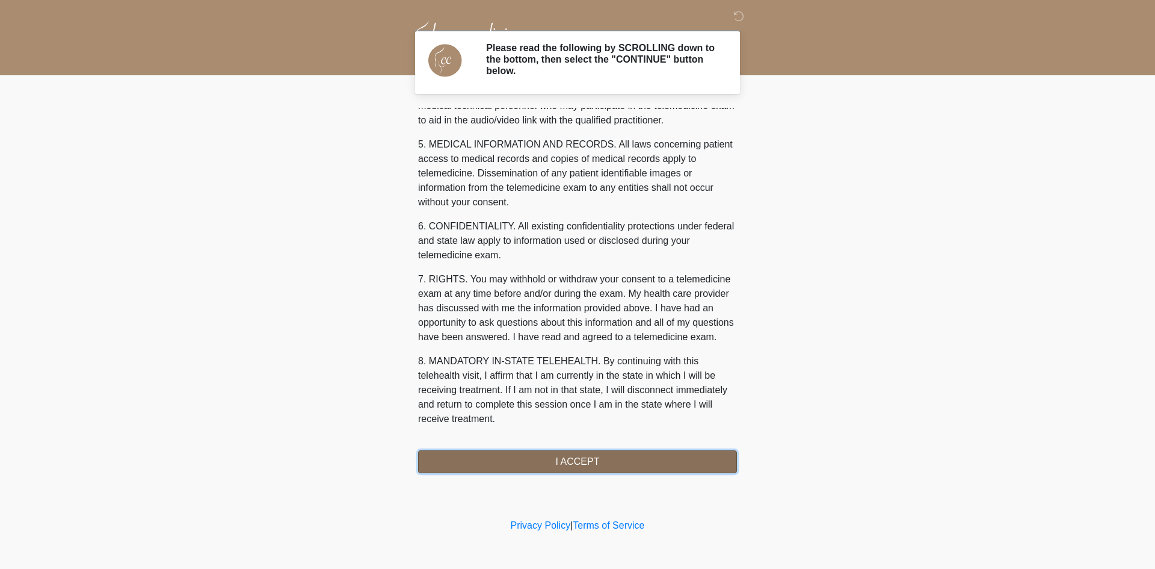
click at [587, 451] on button "I ACCEPT" at bounding box center [577, 461] width 319 height 23
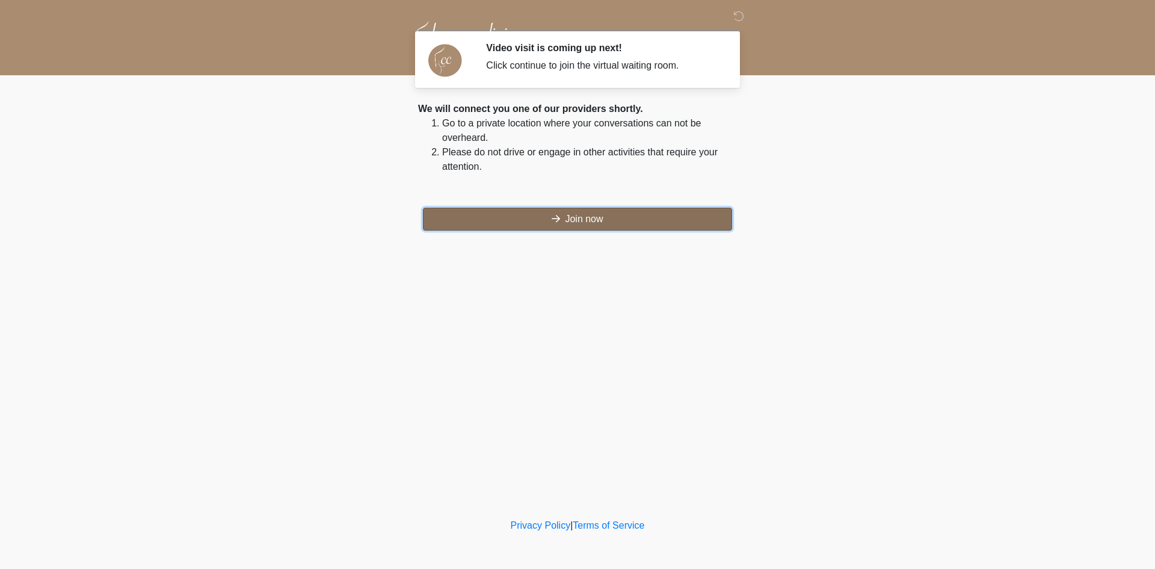
drag, startPoint x: 514, startPoint y: 211, endPoint x: 536, endPoint y: 209, distance: 21.1
click at [514, 211] on button "Join now" at bounding box center [577, 219] width 309 height 23
